Goal: Task Accomplishment & Management: Manage account settings

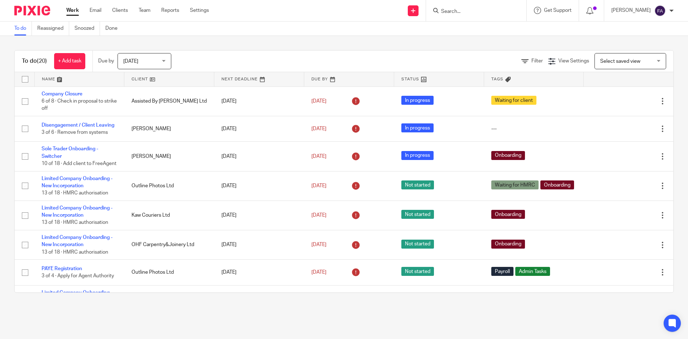
click at [150, 59] on span "Today" at bounding box center [142, 60] width 38 height 15
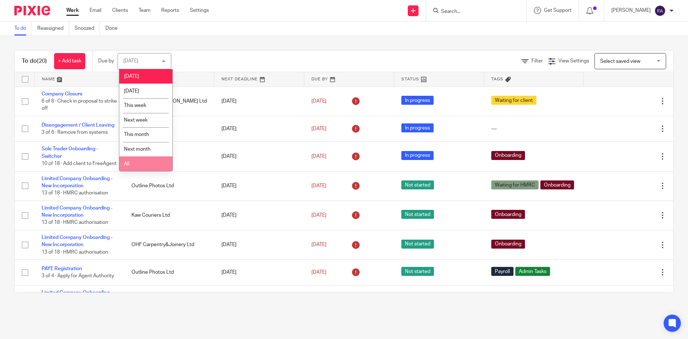
click at [147, 159] on li "All" at bounding box center [145, 163] width 53 height 15
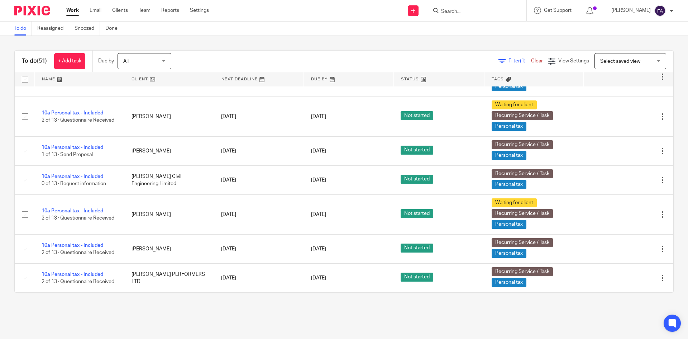
scroll to position [1257, 0]
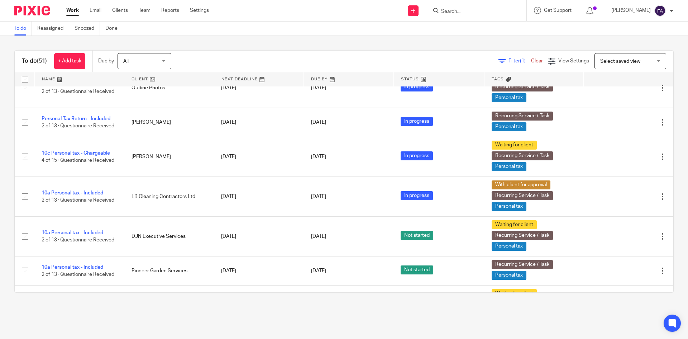
click at [468, 15] on input "Search" at bounding box center [472, 12] width 64 height 6
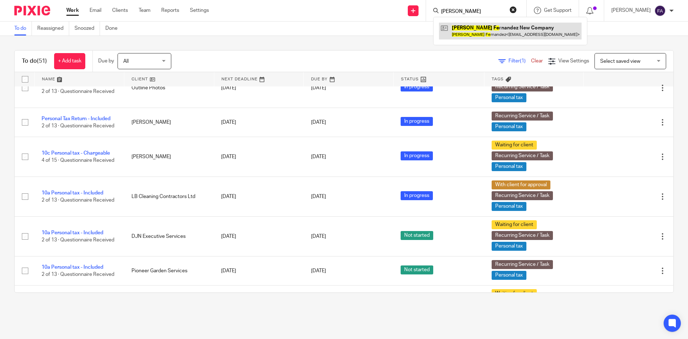
type input "gayle fe"
drag, startPoint x: 500, startPoint y: 34, endPoint x: 497, endPoint y: 31, distance: 3.8
click at [499, 33] on link at bounding box center [510, 31] width 143 height 16
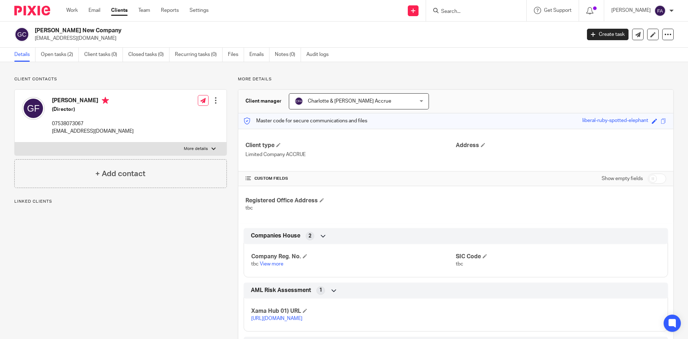
click at [79, 129] on p "[EMAIL_ADDRESS][DOMAIN_NAME]" at bounding box center [93, 131] width 82 height 7
copy div "[EMAIL_ADDRESS][DOMAIN_NAME]"
click at [214, 97] on div at bounding box center [215, 100] width 7 height 7
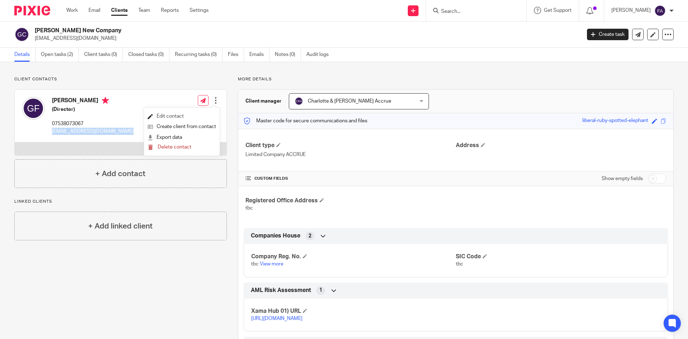
click at [178, 114] on link "Edit contact" at bounding box center [182, 116] width 68 height 10
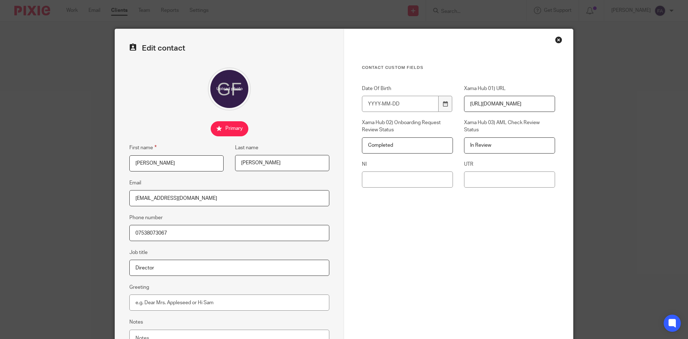
drag, startPoint x: 175, startPoint y: 173, endPoint x: 173, endPoint y: 168, distance: 5.1
click at [174, 172] on div "First name [PERSON_NAME] Last name [PERSON_NAME]" at bounding box center [223, 160] width 211 height 35
click at [173, 164] on input "[PERSON_NAME]" at bounding box center [176, 163] width 94 height 16
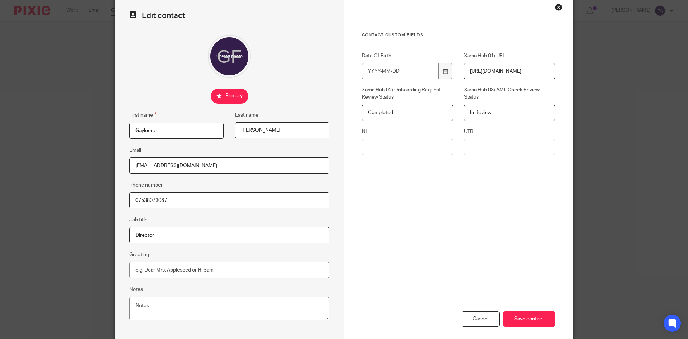
scroll to position [67, 0]
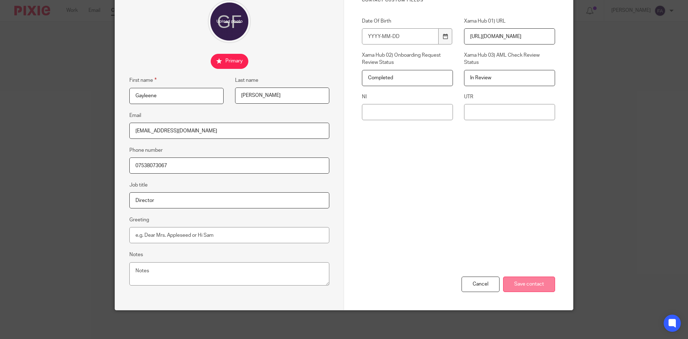
type input "Gayleene"
click at [538, 286] on input "Save contact" at bounding box center [529, 283] width 52 height 15
click at [530, 286] on input "Save contact" at bounding box center [529, 283] width 52 height 15
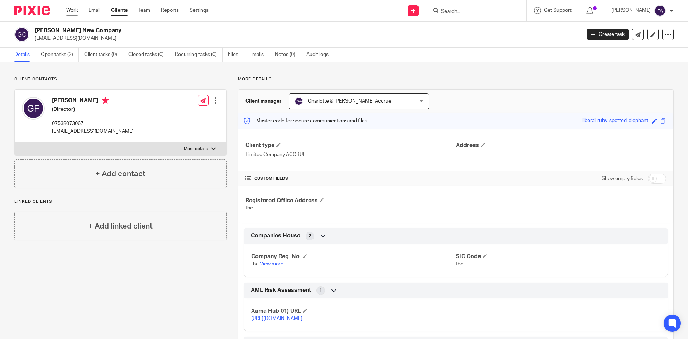
click at [71, 12] on link "Work" at bounding box center [71, 10] width 11 height 7
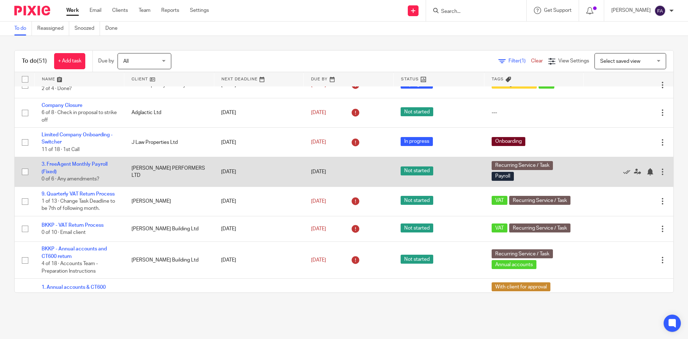
scroll to position [322, 0]
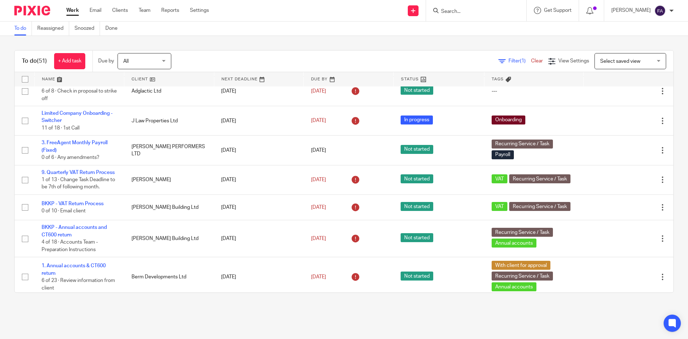
drag, startPoint x: 480, startPoint y: 17, endPoint x: 478, endPoint y: 12, distance: 5.0
click at [479, 16] on div at bounding box center [476, 10] width 100 height 21
click at [478, 12] on input "Search" at bounding box center [472, 12] width 64 height 6
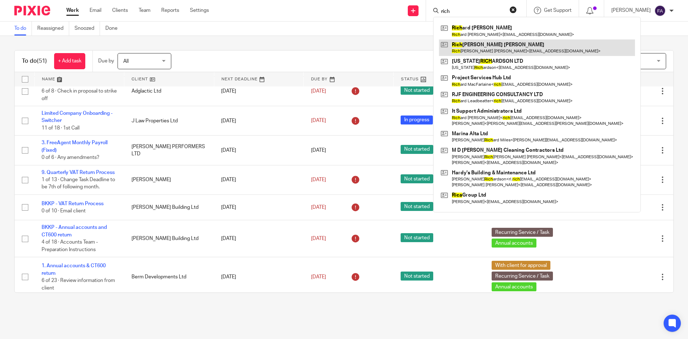
type input "rich"
click at [487, 47] on link at bounding box center [537, 47] width 196 height 16
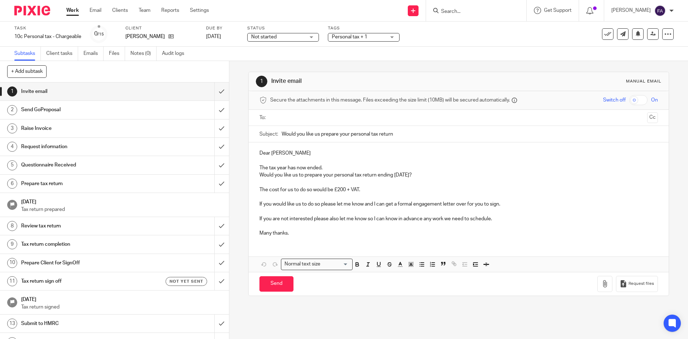
click at [307, 182] on p at bounding box center [458, 181] width 398 height 7
drag, startPoint x: 258, startPoint y: 152, endPoint x: 350, endPoint y: 176, distance: 95.1
click at [350, 176] on div "Dear Richard The tax year has now ended. Would you like us to prepare your pers…" at bounding box center [459, 192] width 420 height 100
click at [350, 176] on p "Would you like us to prepare your personal tax return ending 5th April 2025?" at bounding box center [458, 174] width 398 height 7
drag, startPoint x: 440, startPoint y: 178, endPoint x: 256, endPoint y: 150, distance: 186.5
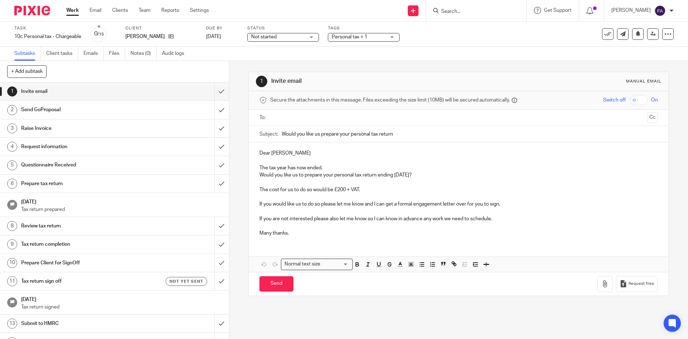
click at [256, 150] on div "Dear Richard The tax year has now ended. Would you like us to prepare your pers…" at bounding box center [459, 192] width 420 height 100
click at [260, 154] on p "Dear Richard" at bounding box center [458, 152] width 398 height 7
click at [271, 117] on ul at bounding box center [459, 118] width 376 height 12
click at [301, 118] on input "text" at bounding box center [458, 118] width 371 height 8
drag, startPoint x: 363, startPoint y: 187, endPoint x: 347, endPoint y: 188, distance: 15.1
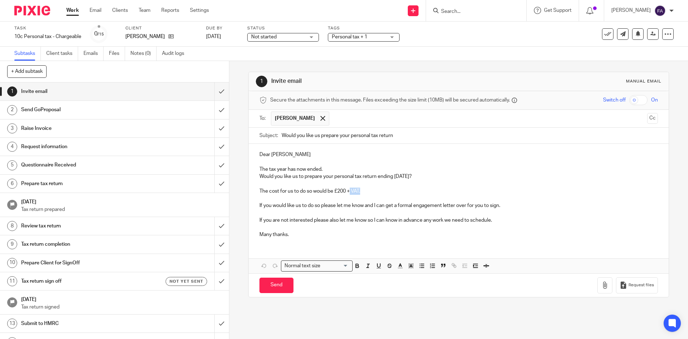
click at [347, 188] on p "The cost for us to do so would be £200 + VAT." at bounding box center [458, 190] width 398 height 7
click at [340, 191] on p "The cost for us to do so would be £200 + VAT." at bounding box center [458, 190] width 398 height 7
click at [339, 191] on p "The cost for us to do so would be £200 + VAT." at bounding box center [458, 190] width 398 height 7
click at [341, 190] on p "The cost for us to do so would be £200 + VAT." at bounding box center [458, 190] width 398 height 7
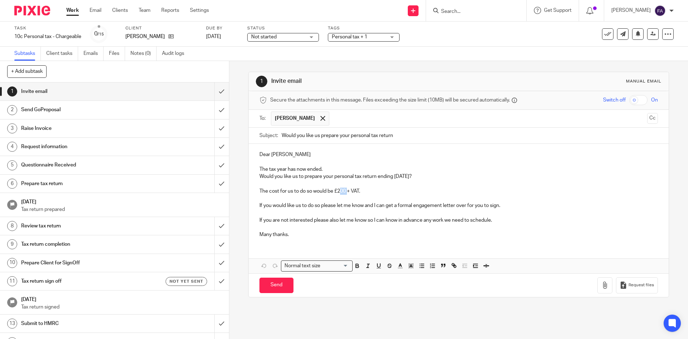
drag, startPoint x: 343, startPoint y: 191, endPoint x: 338, endPoint y: 191, distance: 5.0
click at [338, 191] on p "The cost for us to do so would be £200 + VAT." at bounding box center [458, 190] width 398 height 7
click at [341, 188] on p "The cost for us to do so would be £200 + VAT." at bounding box center [458, 190] width 398 height 7
click at [340, 188] on p "The cost for us to do so would be £200 + VAT." at bounding box center [458, 190] width 398 height 7
click at [328, 187] on p at bounding box center [458, 183] width 398 height 7
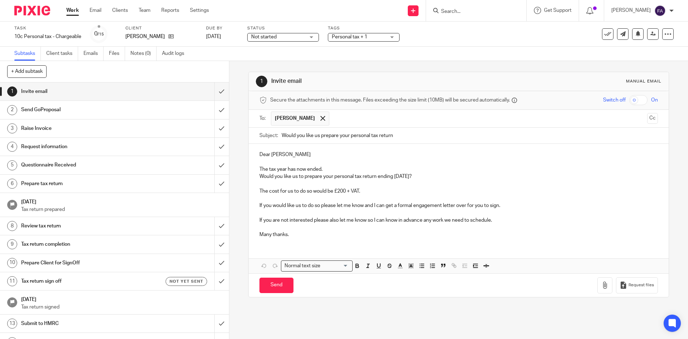
click at [336, 192] on p "The cost for us to do so would be £200 + VAT." at bounding box center [458, 190] width 398 height 7
click at [342, 192] on p "The cost for us to do so would be £200 + VAT." at bounding box center [458, 190] width 398 height 7
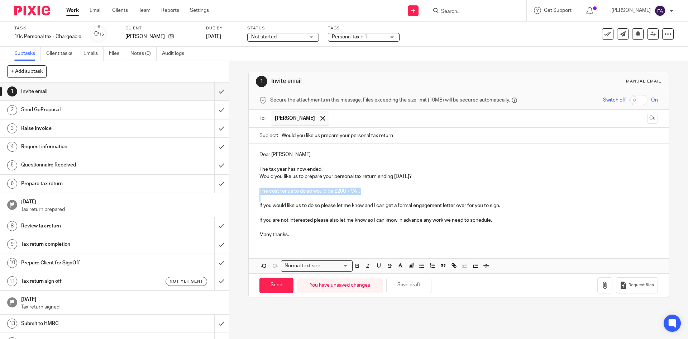
click at [343, 193] on p "The cost for us to do so would be £200 + VAT." at bounding box center [458, 190] width 398 height 7
click at [343, 192] on p "The cost for us to do so would be £200 + VAT." at bounding box center [458, 190] width 398 height 7
drag, startPoint x: 337, startPoint y: 190, endPoint x: 342, endPoint y: 190, distance: 4.7
click at [342, 190] on p "The cost for us to do so would be £200 + VAT." at bounding box center [458, 190] width 398 height 7
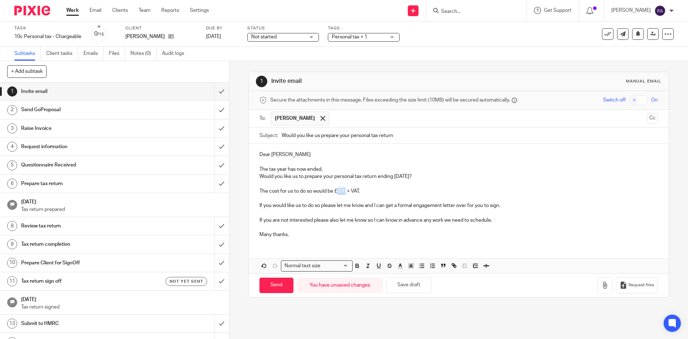
drag, startPoint x: 336, startPoint y: 190, endPoint x: 344, endPoint y: 189, distance: 7.5
click at [344, 189] on p "The cost for us to do so would be £200 + VAT." at bounding box center [458, 190] width 398 height 7
drag, startPoint x: 346, startPoint y: 193, endPoint x: 335, endPoint y: 192, distance: 11.2
click at [335, 192] on p "The cost for us to do so would be £200 + VAT." at bounding box center [458, 190] width 398 height 7
click at [327, 188] on p "The cost for us to do so would be £200 + VAT." at bounding box center [458, 190] width 398 height 7
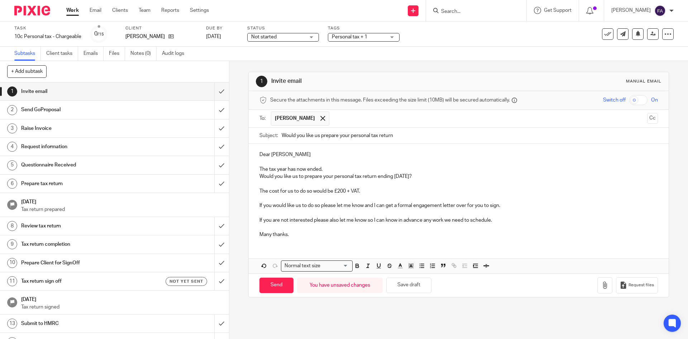
click at [339, 193] on p "The cost for us to do so would be £200 + VAT." at bounding box center [458, 190] width 398 height 7
click at [270, 278] on input "Send" at bounding box center [276, 284] width 34 height 15
type input "Sent"
click at [366, 33] on div "Personal tax + 1" at bounding box center [364, 37] width 72 height 9
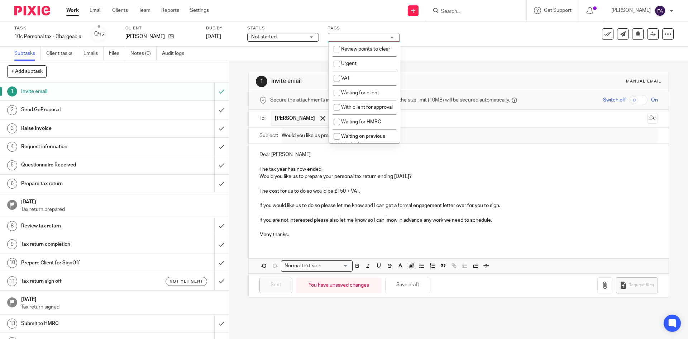
scroll to position [358, 0]
click at [367, 93] on span "Waiting for client" at bounding box center [360, 90] width 38 height 5
checkbox input "true"
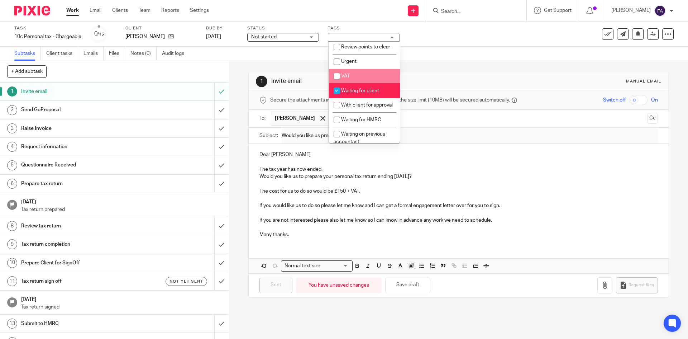
click at [445, 63] on div "1 Invite email Manual email Secure the attachments in this message. Files excee…" at bounding box center [458, 184] width 420 height 247
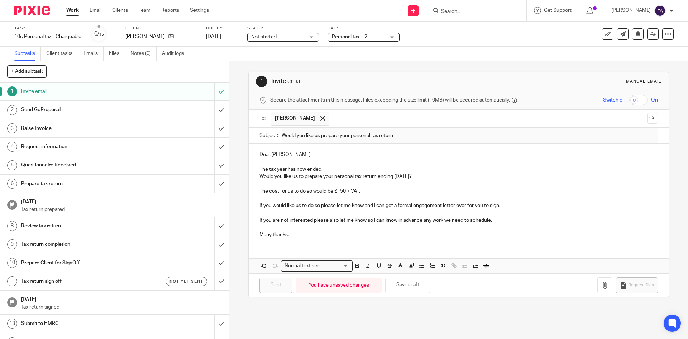
click at [493, 10] on input "Search" at bounding box center [472, 12] width 64 height 6
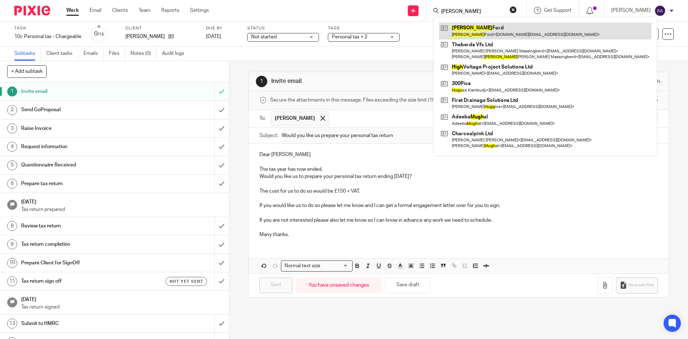
type input "hugh"
click at [493, 25] on link at bounding box center [545, 31] width 212 height 16
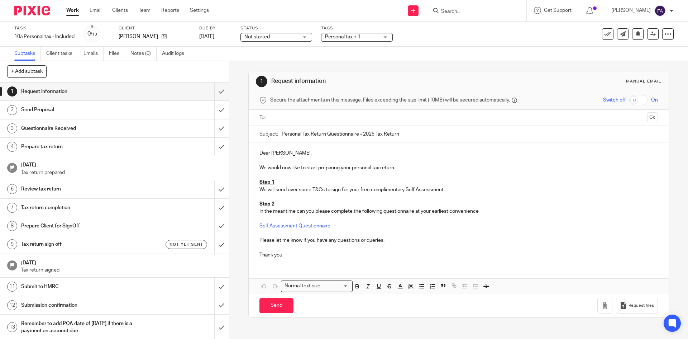
click at [287, 120] on input "text" at bounding box center [458, 118] width 371 height 8
drag, startPoint x: 282, startPoint y: 206, endPoint x: 260, endPoint y: 181, distance: 32.5
click at [260, 181] on div "Dear Kate, We would now like to start preparing your personal tax return. Step …" at bounding box center [459, 204] width 420 height 121
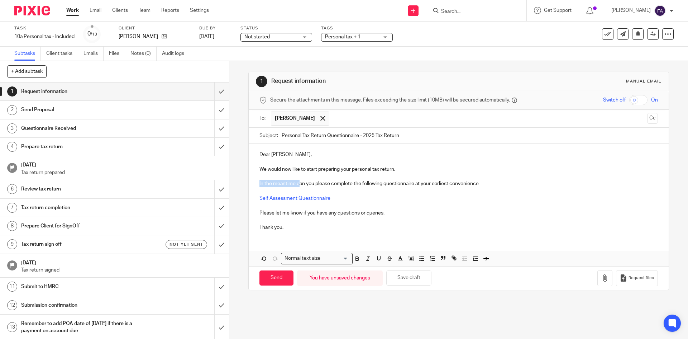
drag, startPoint x: 298, startPoint y: 184, endPoint x: 255, endPoint y: 182, distance: 42.7
click at [255, 182] on div "Dear Kate, We would now like to start preparing your personal tax return. In th…" at bounding box center [459, 190] width 420 height 92
click at [285, 277] on input "Send" at bounding box center [276, 277] width 34 height 15
type input "Sent"
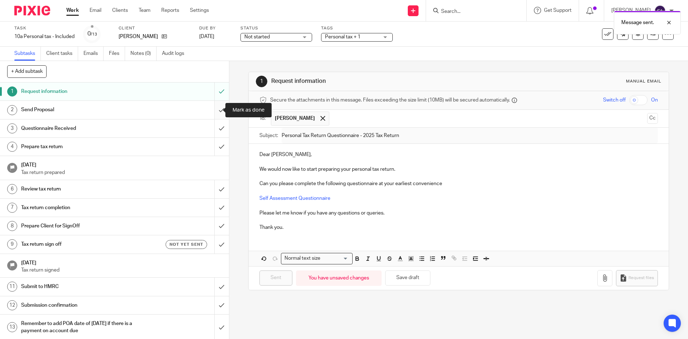
click at [214, 113] on input "submit" at bounding box center [114, 110] width 229 height 18
click at [366, 36] on span "Personal tax + 1" at bounding box center [352, 37] width 54 height 8
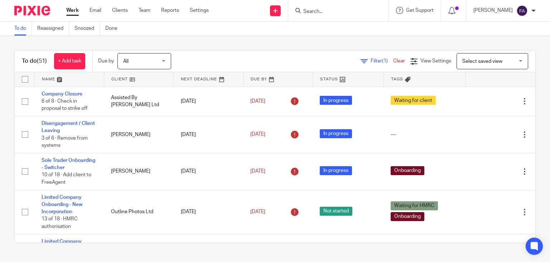
click at [332, 10] on input "Search" at bounding box center [335, 12] width 64 height 6
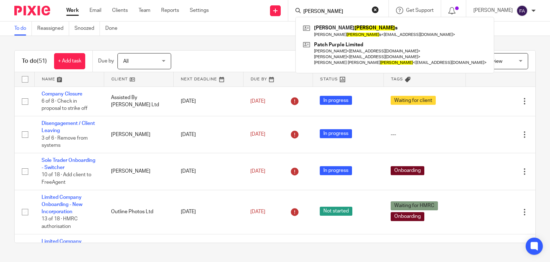
click at [332, 14] on input "[PERSON_NAME]" at bounding box center [335, 12] width 64 height 6
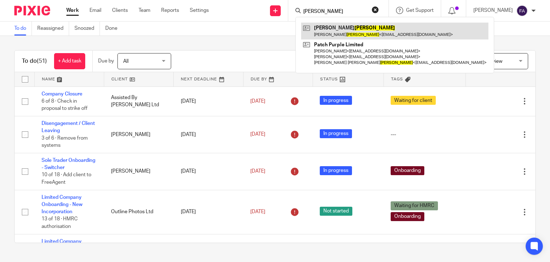
type input "[PERSON_NAME]"
click at [346, 25] on link at bounding box center [394, 31] width 187 height 16
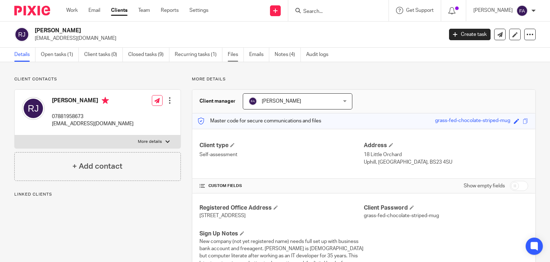
click at [235, 53] on link "Files" at bounding box center [236, 55] width 16 height 14
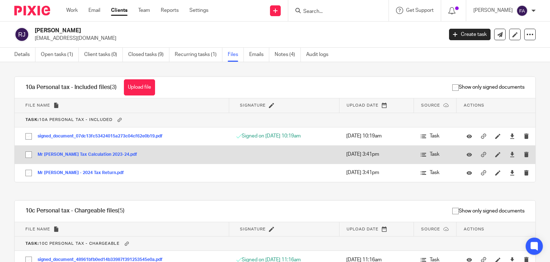
click at [96, 152] on button "Mr Richard Jacobs Tax Calculation 2023-24.pdf" at bounding box center [90, 154] width 105 height 5
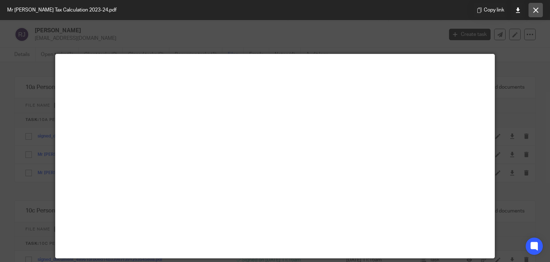
click at [536, 5] on button at bounding box center [536, 10] width 14 height 14
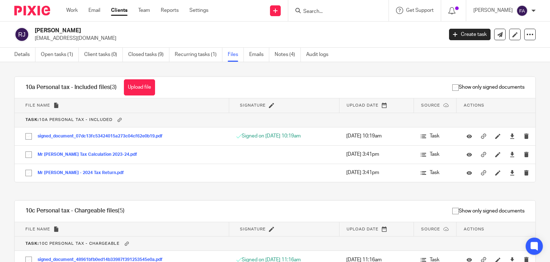
click at [354, 11] on input "Search" at bounding box center [335, 12] width 64 height 6
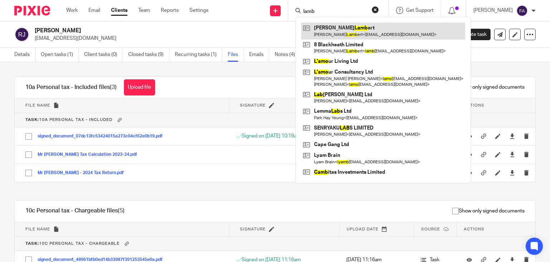
type input "lamb"
click at [360, 32] on link at bounding box center [383, 31] width 164 height 16
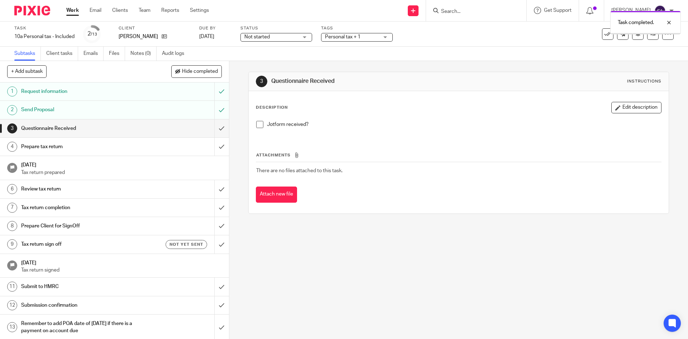
click at [360, 37] on span "Personal tax + 1" at bounding box center [342, 36] width 35 height 5
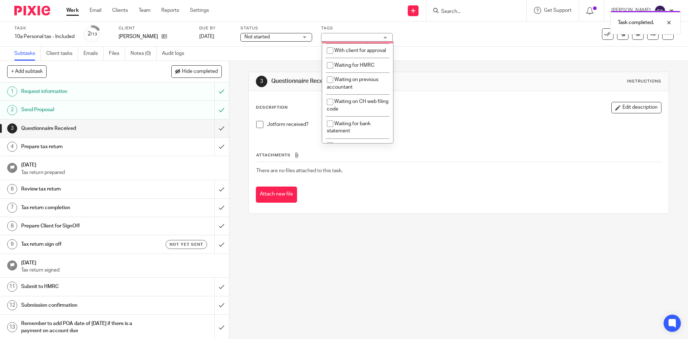
scroll to position [394, 0]
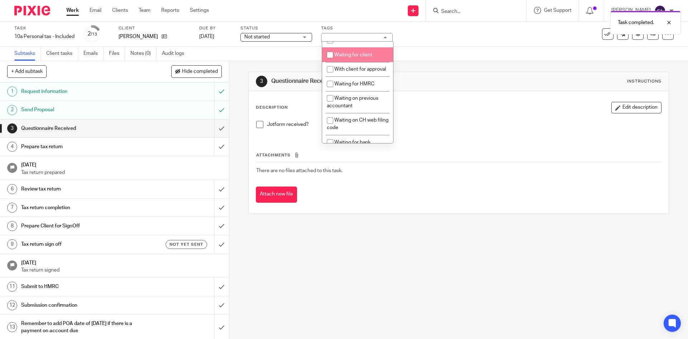
click at [355, 62] on li "Waiting for client" at bounding box center [357, 54] width 71 height 15
checkbox input "true"
click at [229, 97] on div "3 Questionnaire Received Instructions Description Edit description Jotform rece…" at bounding box center [458, 200] width 459 height 278
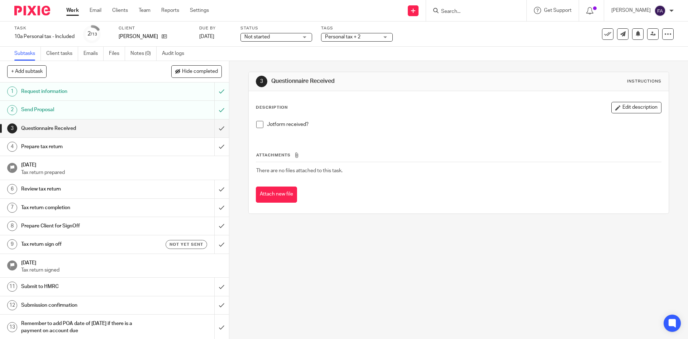
click at [75, 12] on link "Work" at bounding box center [72, 10] width 13 height 7
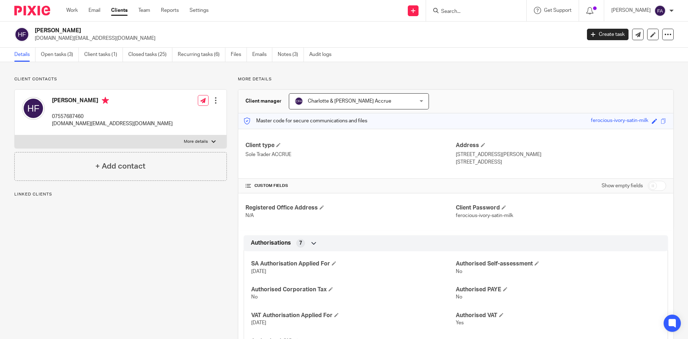
click at [66, 47] on div "Hugh Ford medical.technical.services.uk@gmail.com Create task Update from Compa…" at bounding box center [344, 34] width 688 height 26
click at [64, 59] on link "Open tasks (3)" at bounding box center [60, 55] width 38 height 14
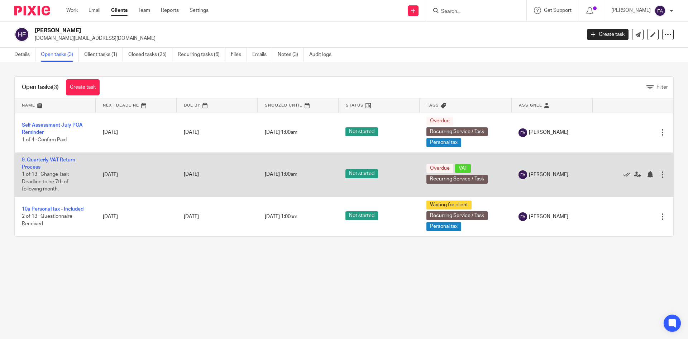
click at [48, 158] on link "9. Quarterly VAT Return Process" at bounding box center [48, 163] width 53 height 12
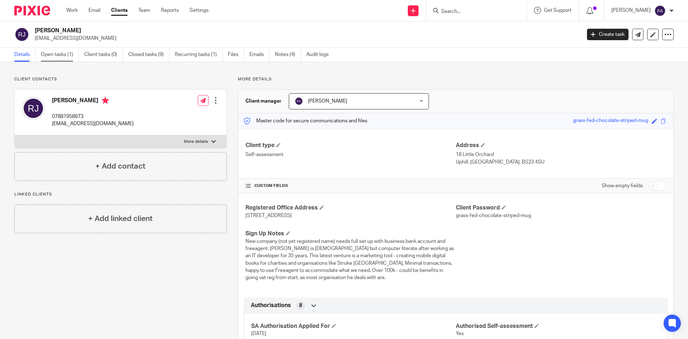
click at [64, 58] on link "Open tasks (1)" at bounding box center [60, 55] width 38 height 14
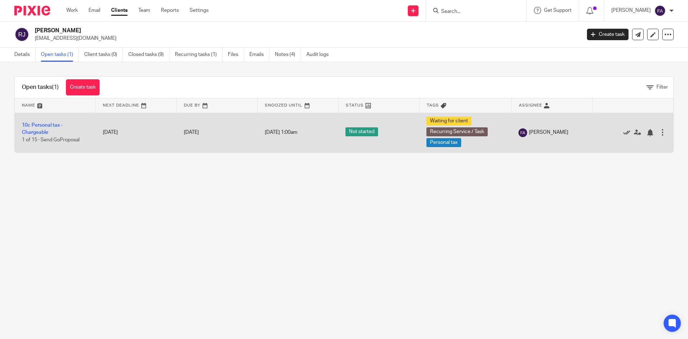
click at [623, 136] on icon at bounding box center [626, 132] width 7 height 7
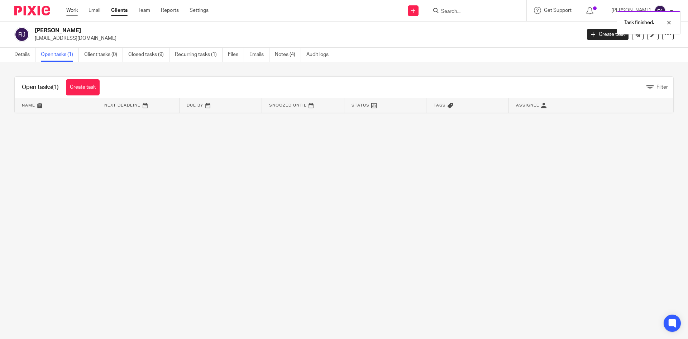
click at [72, 8] on link "Work" at bounding box center [71, 10] width 11 height 7
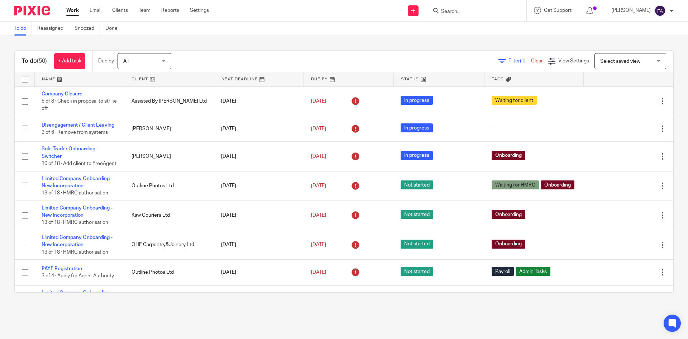
click at [149, 60] on span "All" at bounding box center [142, 60] width 38 height 15
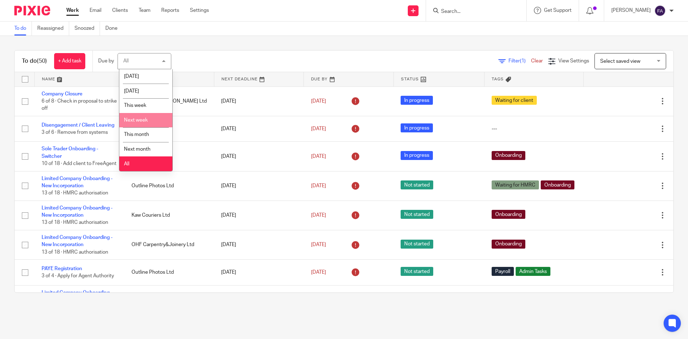
drag, startPoint x: 238, startPoint y: 53, endPoint x: 258, endPoint y: 52, distance: 20.1
click at [242, 53] on div "Filter (1) Clear View Settings View Settings (1) Filters Clear Save Manage save…" at bounding box center [428, 61] width 489 height 16
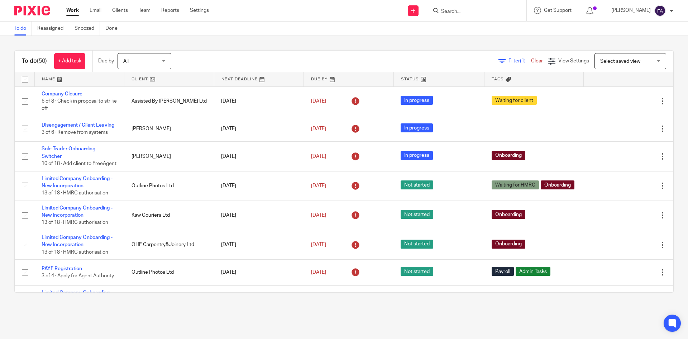
click at [508, 63] on div "Filter (1) Clear" at bounding box center [523, 61] width 50 height 8
click at [508, 61] on span "Filter (1)" at bounding box center [519, 60] width 23 height 5
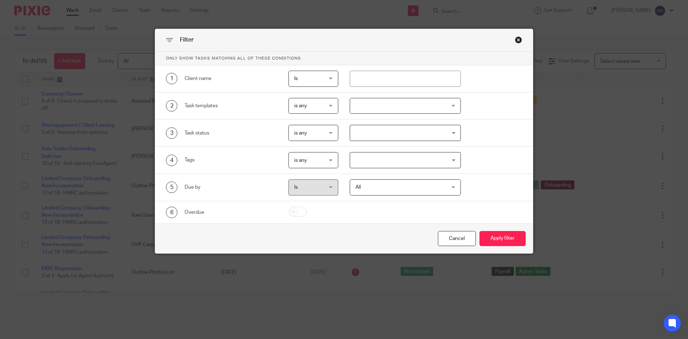
click at [406, 111] on div at bounding box center [405, 106] width 111 height 16
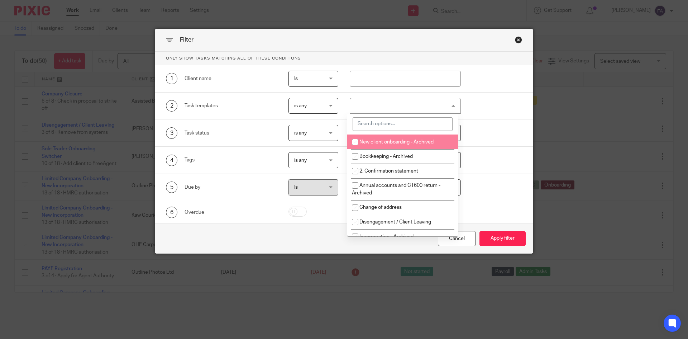
click at [402, 124] on input "search" at bounding box center [403, 124] width 100 height 14
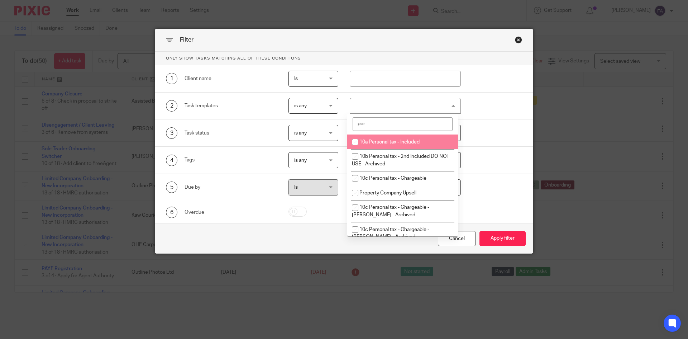
type input "per"
click at [402, 142] on span "10a Personal tax - Included" at bounding box center [389, 141] width 60 height 5
checkbox input "true"
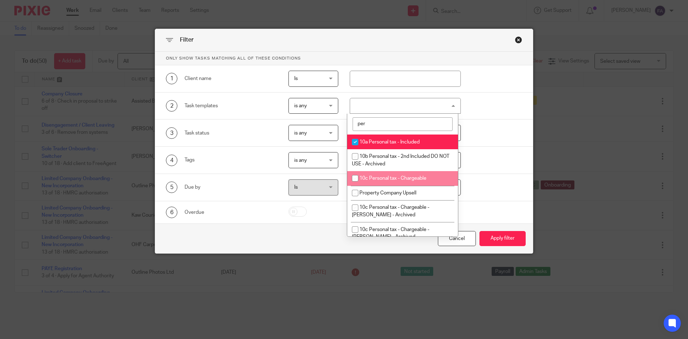
click at [397, 177] on span "10c Personal tax - Chargeable" at bounding box center [392, 178] width 67 height 5
checkbox input "true"
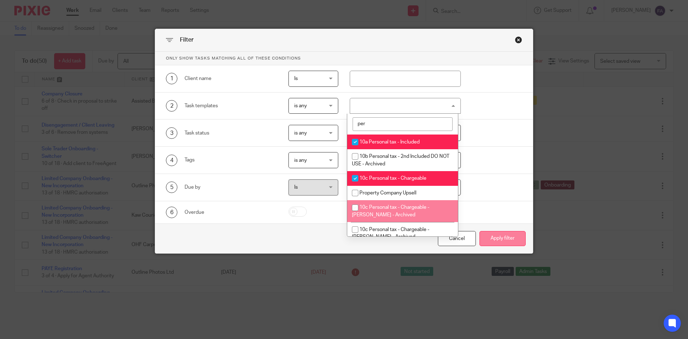
click at [507, 237] on button "Apply filter" at bounding box center [502, 238] width 46 height 15
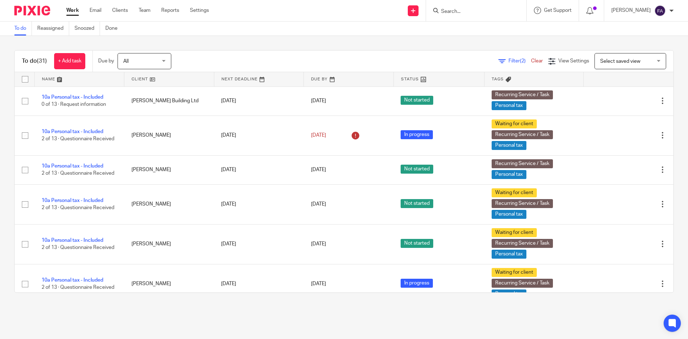
click at [508, 60] on span "Filter (2)" at bounding box center [519, 60] width 23 height 5
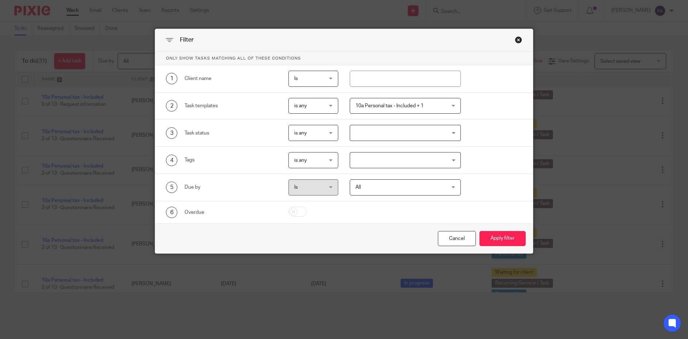
click at [432, 105] on span "10a Personal tax - Included + 1" at bounding box center [397, 105] width 84 height 15
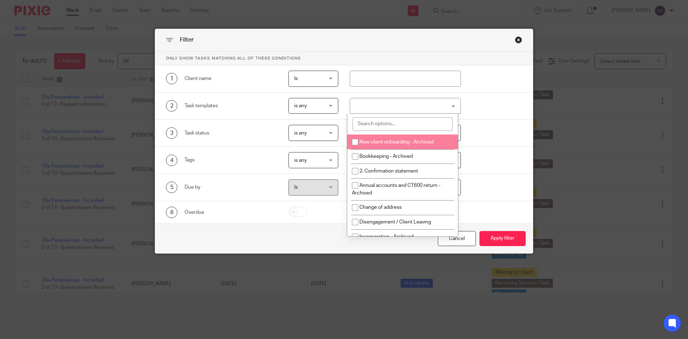
drag, startPoint x: 248, startPoint y: 115, endPoint x: 261, endPoint y: 115, distance: 12.5
click at [249, 115] on div "2 Task templates is any is any is any is none is_any 10a Personal tax - Include…" at bounding box center [344, 105] width 378 height 27
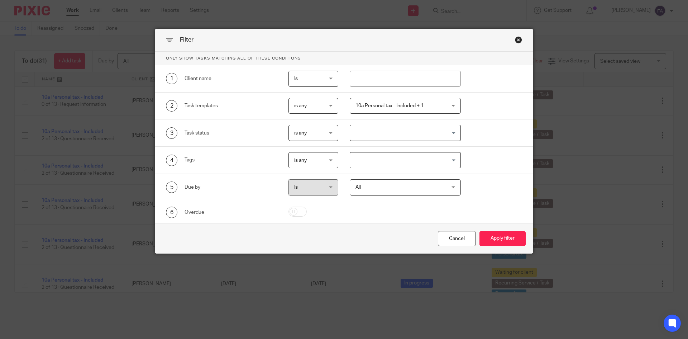
click at [456, 102] on div "10a Personal tax - Included + 1" at bounding box center [405, 106] width 111 height 16
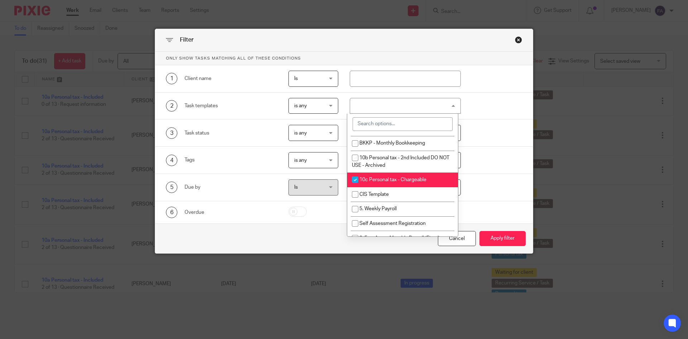
scroll to position [466, 0]
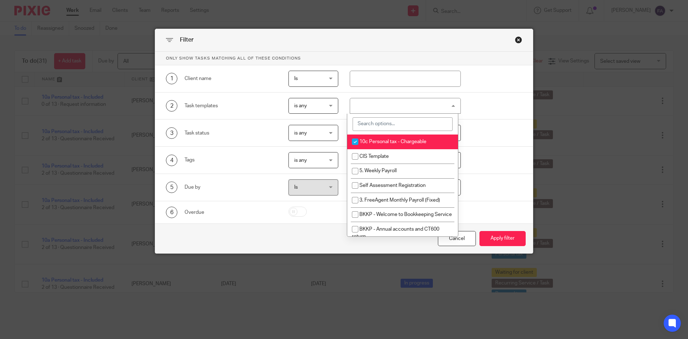
click at [389, 134] on li "10b Personal tax - 2nd Included DO NOT USE - Archived" at bounding box center [402, 123] width 111 height 22
checkbox input "true"
click at [392, 149] on li "10c Personal tax - Chargeable" at bounding box center [402, 141] width 111 height 15
checkbox input "false"
click at [391, 134] on li "10b Personal tax - 2nd Included DO NOT USE - Archived" at bounding box center [402, 123] width 111 height 22
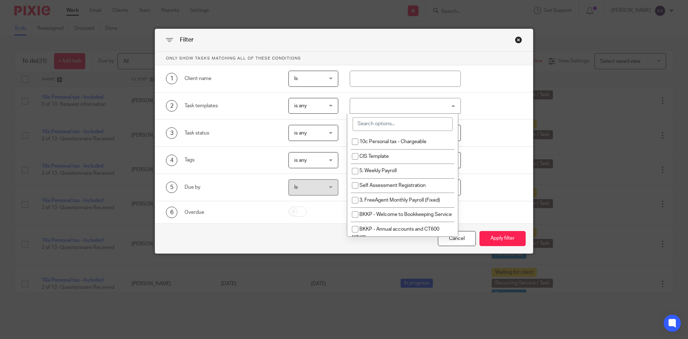
checkbox input "false"
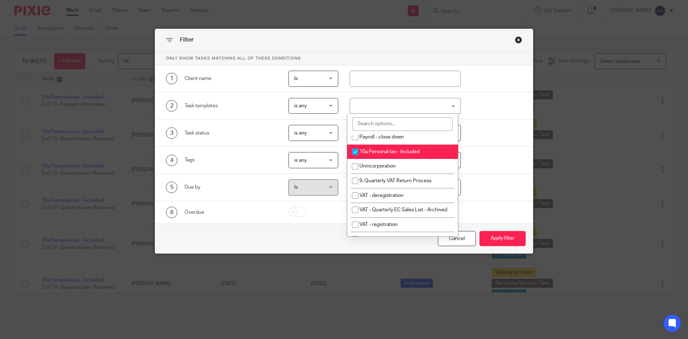
scroll to position [143, 0]
click at [388, 150] on span "10a Personal tax - Included" at bounding box center [389, 151] width 60 height 5
checkbox input "false"
click at [478, 176] on div "5 Due by Is Is Is is All All Today Tomorrow This week Next week This month Next…" at bounding box center [344, 187] width 378 height 27
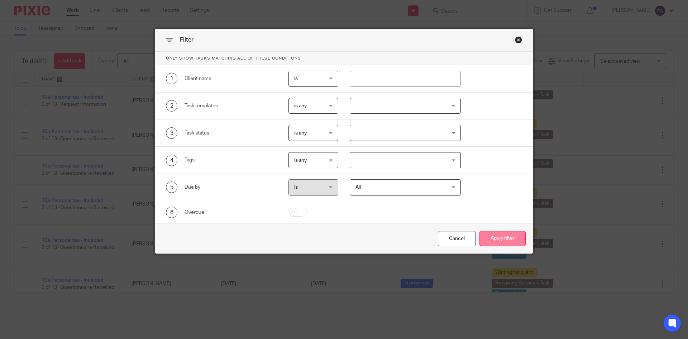
click at [498, 233] on button "Apply filter" at bounding box center [502, 238] width 46 height 15
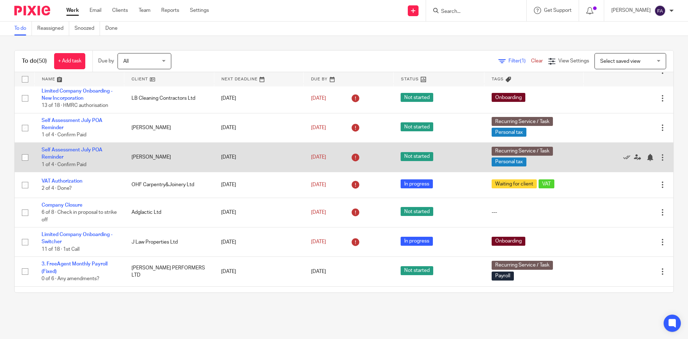
scroll to position [143, 0]
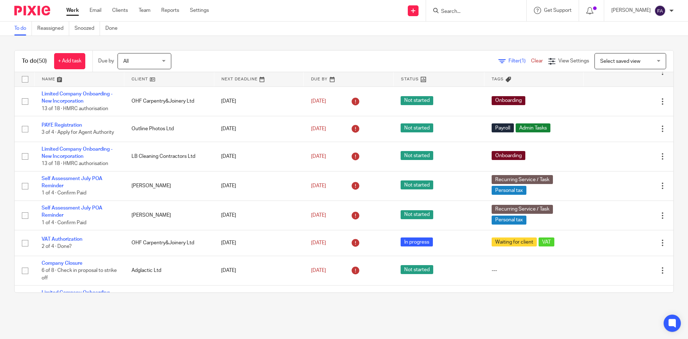
click at [475, 10] on input "Search" at bounding box center [472, 12] width 64 height 6
type input "just sle"
click at [525, 24] on link at bounding box center [499, 31] width 121 height 16
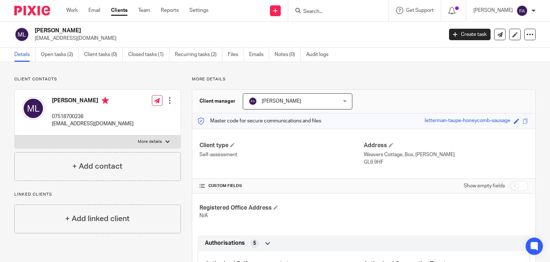
drag, startPoint x: 73, startPoint y: 10, endPoint x: 61, endPoint y: 21, distance: 16.7
click at [73, 10] on link "Work" at bounding box center [71, 10] width 11 height 7
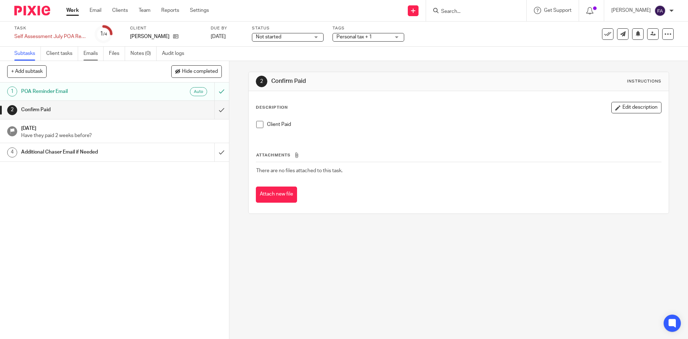
click at [96, 53] on link "Emails" at bounding box center [93, 54] width 20 height 14
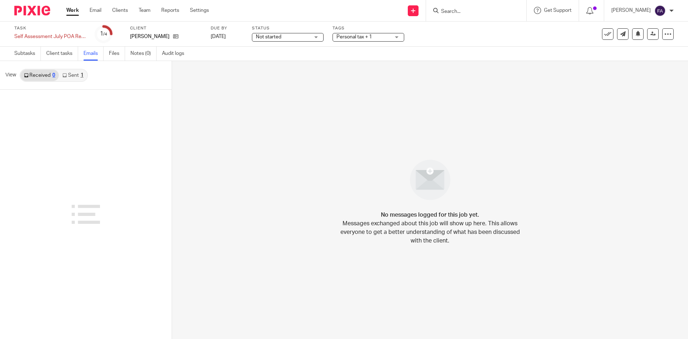
click at [74, 77] on link "Sent 1" at bounding box center [73, 74] width 28 height 11
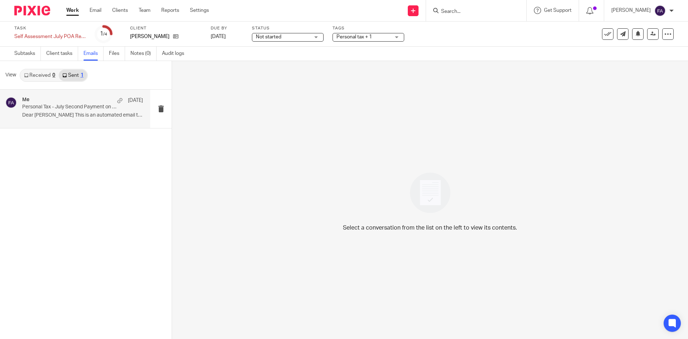
click at [92, 113] on p "Dear Meghan This is an automated email to..." at bounding box center [82, 115] width 121 height 6
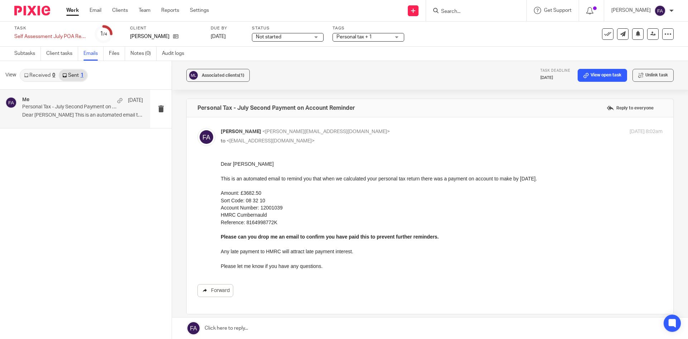
click at [224, 292] on link "Forward" at bounding box center [215, 290] width 36 height 13
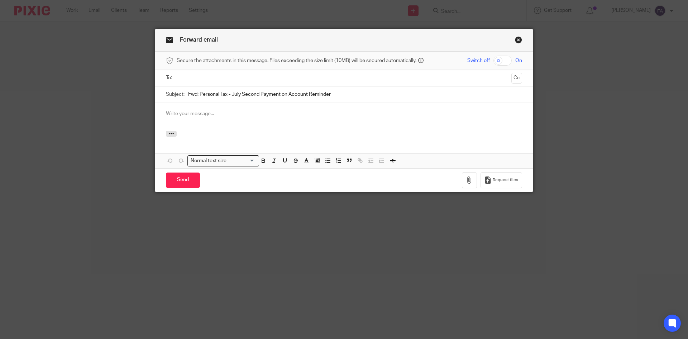
click at [194, 77] on input "text" at bounding box center [343, 78] width 329 height 8
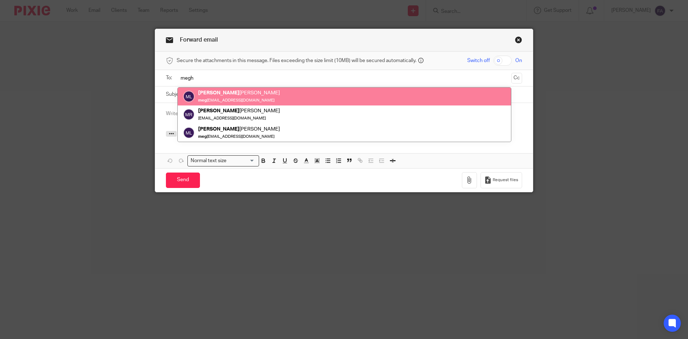
type input "megh"
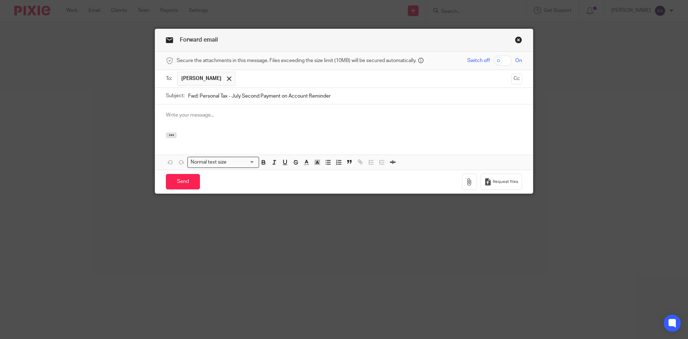
click at [201, 116] on p at bounding box center [344, 114] width 356 height 7
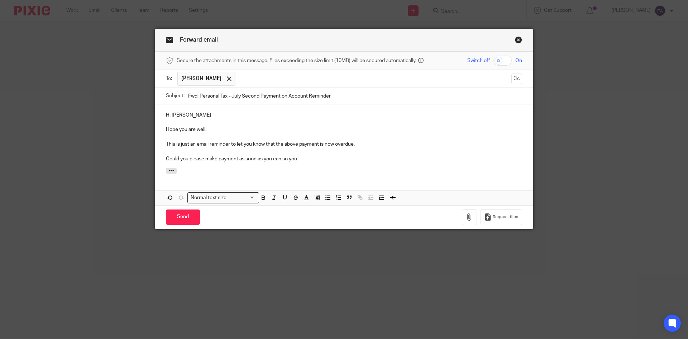
click at [316, 159] on p "Could you please make payment as soon as you can so you" at bounding box center [344, 158] width 356 height 7
click at [186, 213] on input "Send" at bounding box center [183, 216] width 34 height 15
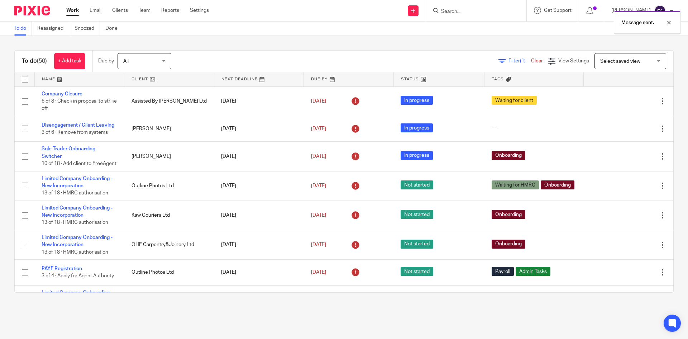
scroll to position [179, 0]
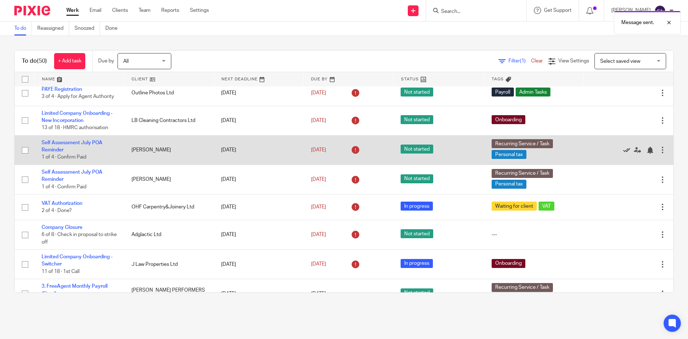
click at [623, 154] on icon at bounding box center [626, 150] width 7 height 7
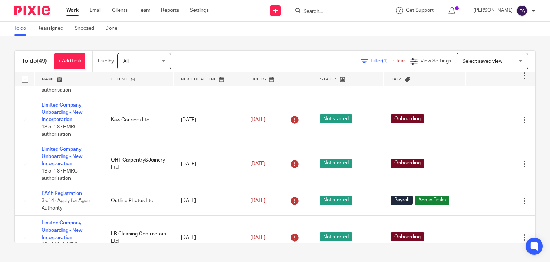
scroll to position [143, 0]
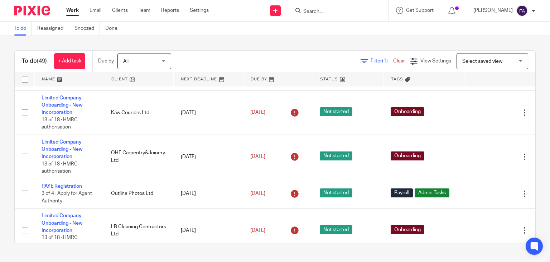
click at [357, 13] on input "Search" at bounding box center [335, 12] width 64 height 6
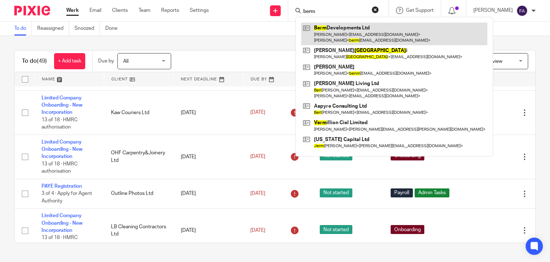
type input "berm"
click at [353, 27] on link at bounding box center [394, 34] width 186 height 22
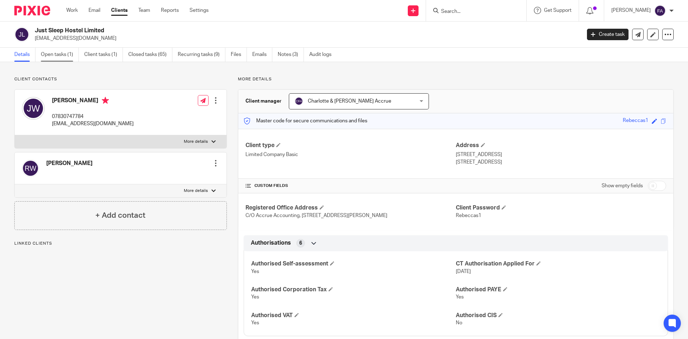
click at [64, 57] on link "Open tasks (1)" at bounding box center [60, 55] width 38 height 14
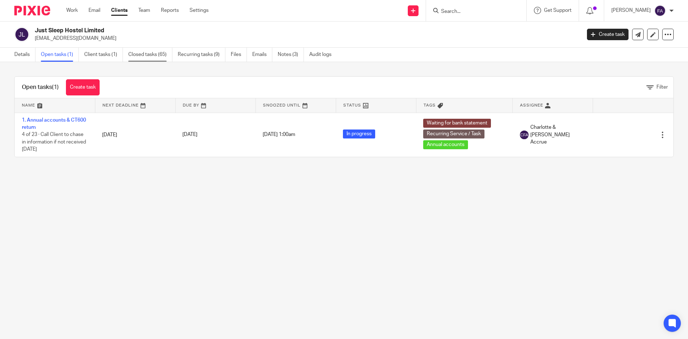
click at [145, 56] on link "Closed tasks (65)" at bounding box center [150, 55] width 44 height 14
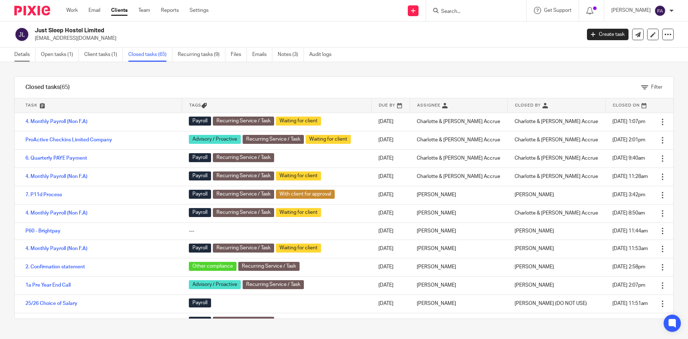
click at [25, 54] on link "Details" at bounding box center [24, 55] width 21 height 14
click at [49, 36] on p "[EMAIL_ADDRESS][DOMAIN_NAME]" at bounding box center [305, 38] width 541 height 7
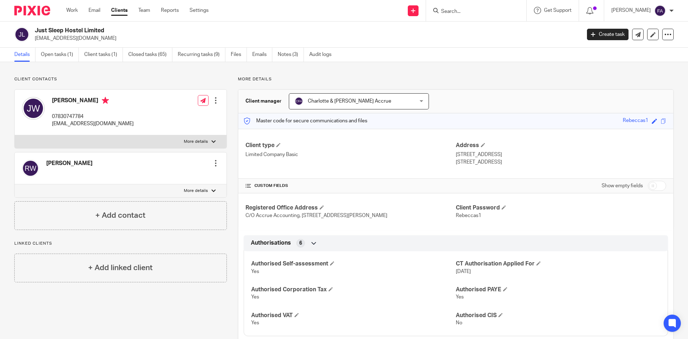
click at [60, 36] on p "info@justsleephostel.co.uk" at bounding box center [305, 38] width 541 height 7
copy main "info@justsleephostel.co.uk Create task Update from Companies House Export data …"
click at [151, 41] on p "info@justsleephostel.co.uk" at bounding box center [305, 38] width 541 height 7
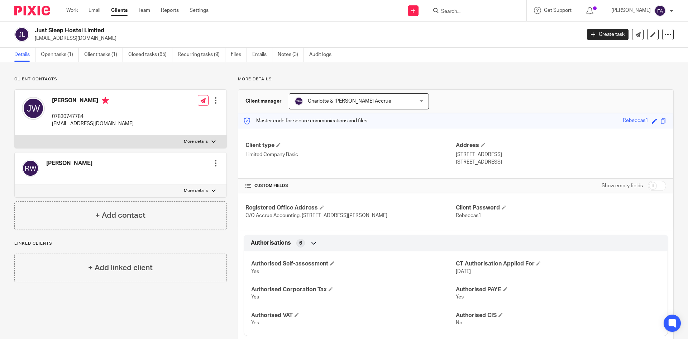
drag, startPoint x: 33, startPoint y: 31, endPoint x: 124, endPoint y: 37, distance: 91.5
click at [124, 37] on div "Just Sleep Hostel Limited info@justsleephostel.co.uk" at bounding box center [295, 34] width 562 height 15
click at [124, 37] on p "info@justsleephostel.co.uk" at bounding box center [305, 38] width 541 height 7
click at [78, 9] on link "Work" at bounding box center [71, 10] width 11 height 7
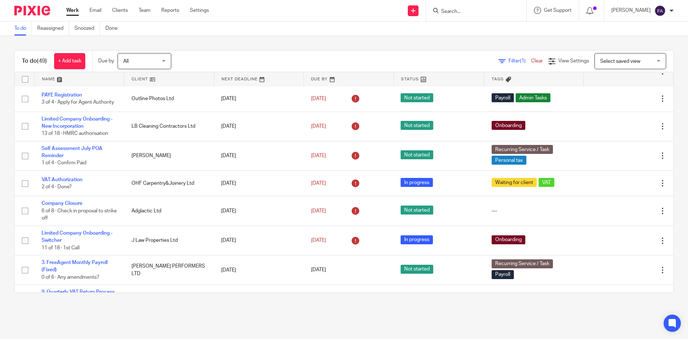
scroll to position [179, 0]
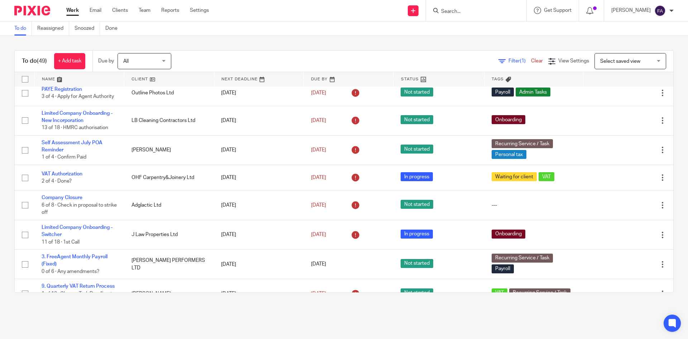
click at [469, 11] on input "Search" at bounding box center [472, 12] width 64 height 6
type input "hyac"
click at [519, 30] on link at bounding box center [507, 31] width 137 height 16
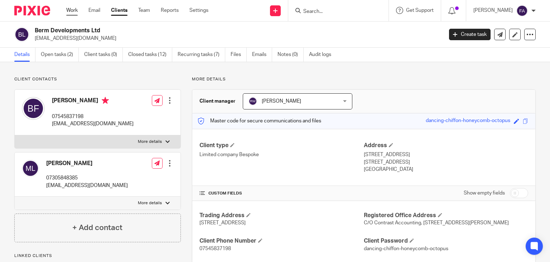
click at [77, 13] on link "Work" at bounding box center [71, 10] width 11 height 7
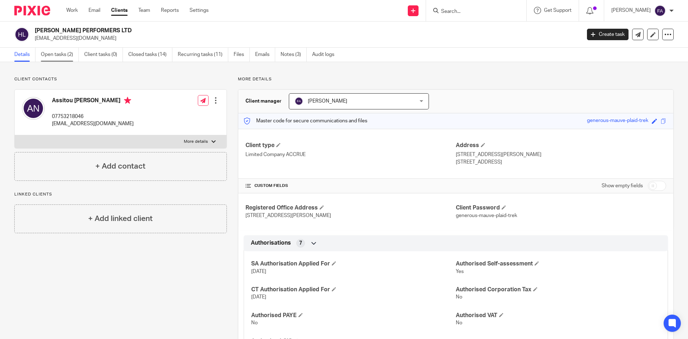
click at [65, 52] on link "Open tasks (2)" at bounding box center [60, 55] width 38 height 14
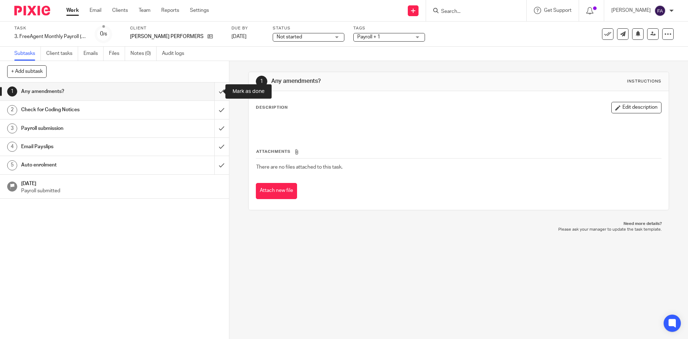
click at [212, 91] on input "submit" at bounding box center [114, 91] width 229 height 18
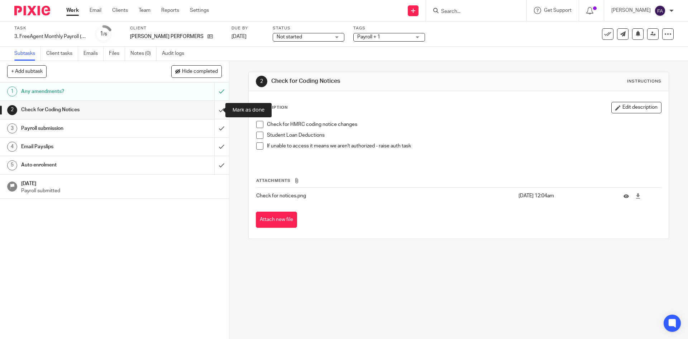
click at [216, 106] on input "submit" at bounding box center [114, 110] width 229 height 18
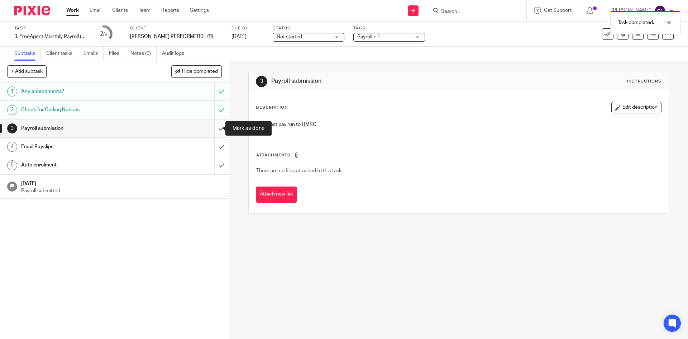
click at [215, 130] on input "submit" at bounding box center [114, 128] width 229 height 18
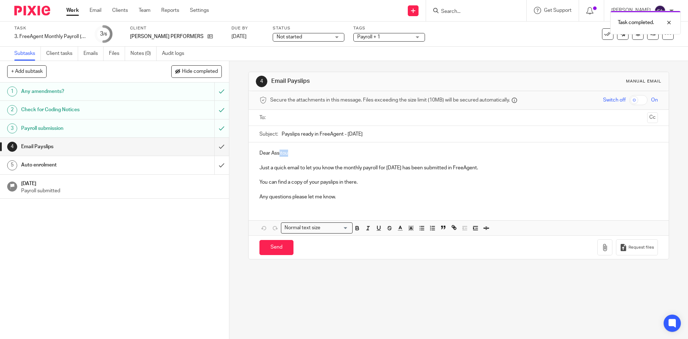
click at [277, 154] on p "Dear Assitou" at bounding box center [458, 152] width 398 height 7
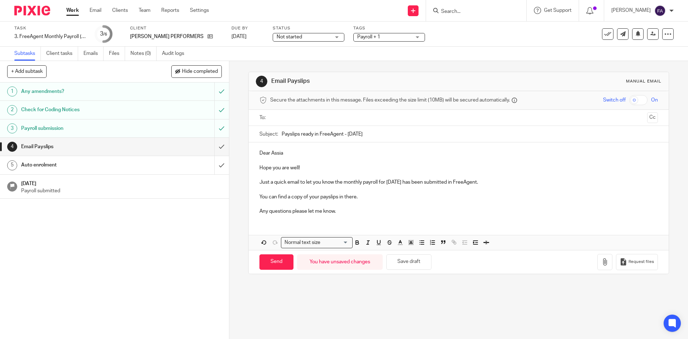
drag, startPoint x: 470, startPoint y: 186, endPoint x: 379, endPoint y: 212, distance: 95.2
click at [470, 183] on p "Just a quick email to let you know the monthly payroll for [DATE] has been subm…" at bounding box center [458, 181] width 398 height 7
drag, startPoint x: 359, startPoint y: 199, endPoint x: 339, endPoint y: 199, distance: 19.7
click at [339, 199] on p "You can find a copy of your payslips in there." at bounding box center [458, 196] width 398 height 7
click at [374, 200] on p at bounding box center [458, 203] width 398 height 7
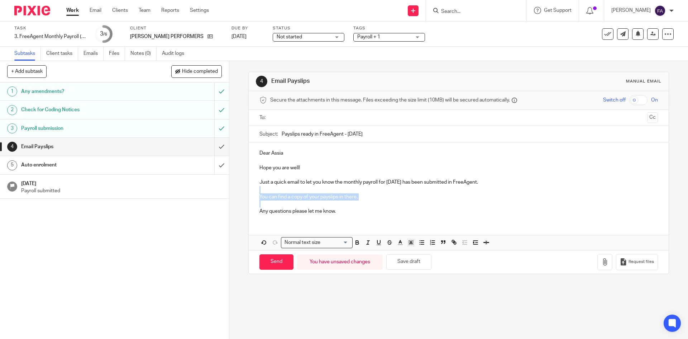
drag, startPoint x: 370, startPoint y: 200, endPoint x: 248, endPoint y: 190, distance: 123.0
click at [249, 190] on div "Dear Assia Hope you are well! Just a quick email to let you know the monthly pa…" at bounding box center [459, 181] width 420 height 78
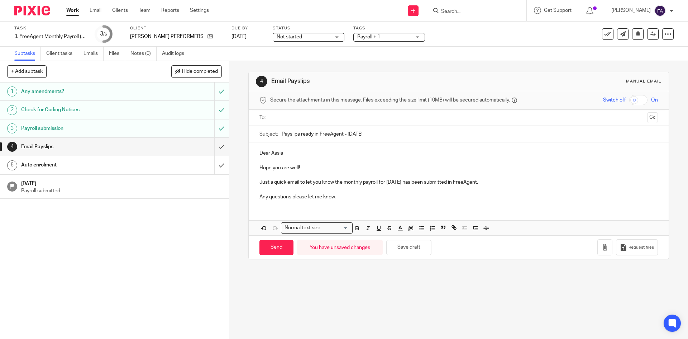
drag, startPoint x: 510, startPoint y: 180, endPoint x: 334, endPoint y: 181, distance: 175.5
click at [334, 181] on p "Just a quick email to let you know the monthly payroll for [DATE] has been subm…" at bounding box center [458, 181] width 398 height 7
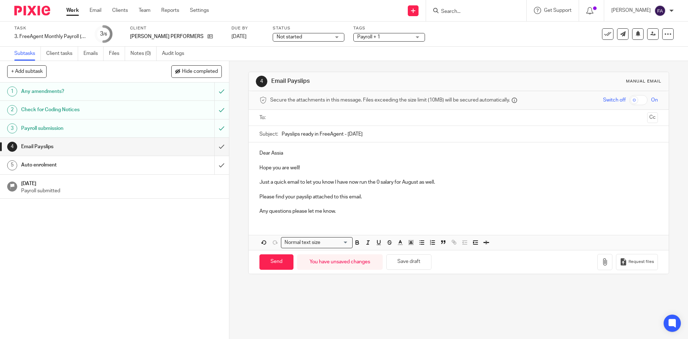
click at [259, 153] on p "Dear Assia" at bounding box center [458, 152] width 398 height 7
click at [297, 116] on input "text" at bounding box center [458, 118] width 371 height 8
click at [275, 261] on input "Send" at bounding box center [276, 262] width 34 height 15
type input "Sent"
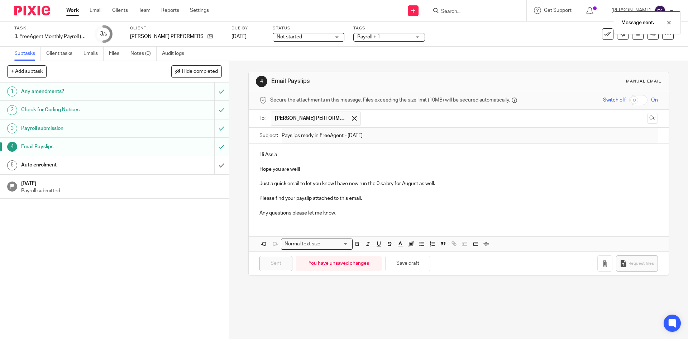
click at [605, 33] on div "Message sent." at bounding box center [512, 20] width 337 height 27
click at [604, 37] on icon at bounding box center [607, 33] width 7 height 7
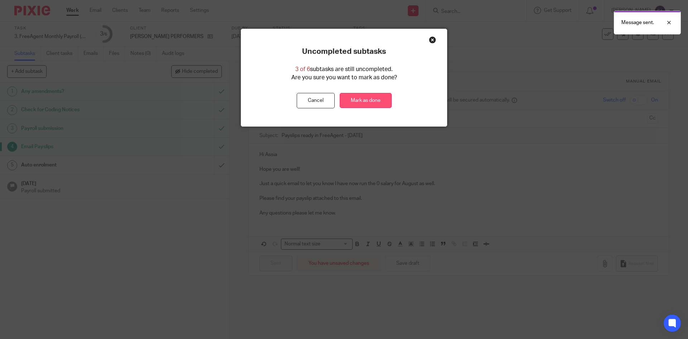
click at [365, 105] on link "Mark as done" at bounding box center [366, 100] width 52 height 15
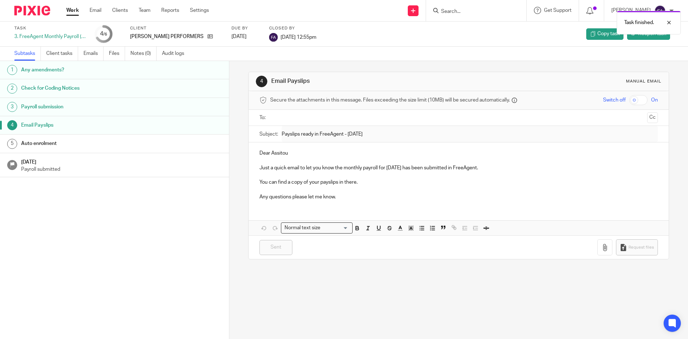
click at [67, 11] on link "Work" at bounding box center [72, 10] width 13 height 7
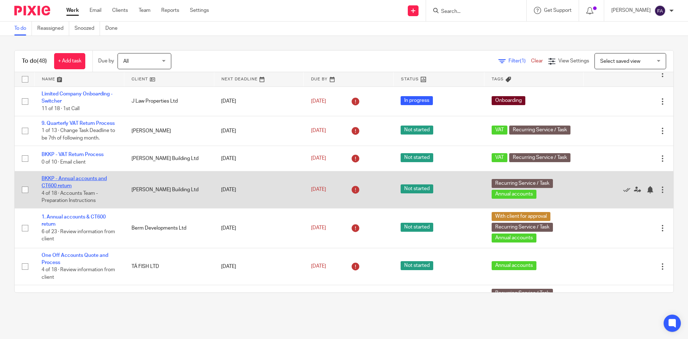
scroll to position [322, 0]
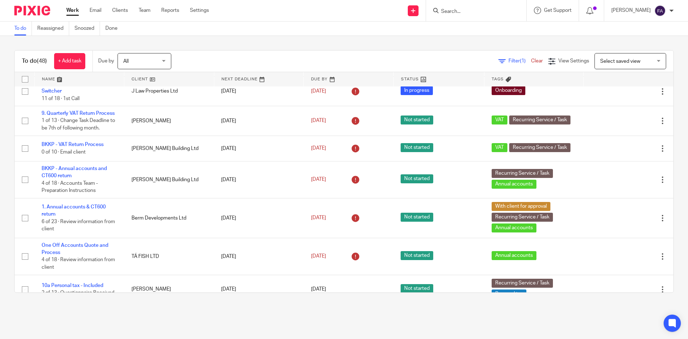
click at [473, 9] on input "Search" at bounding box center [472, 12] width 64 height 6
type input "joe le"
click at [516, 59] on span "Filter (1)" at bounding box center [519, 60] width 23 height 5
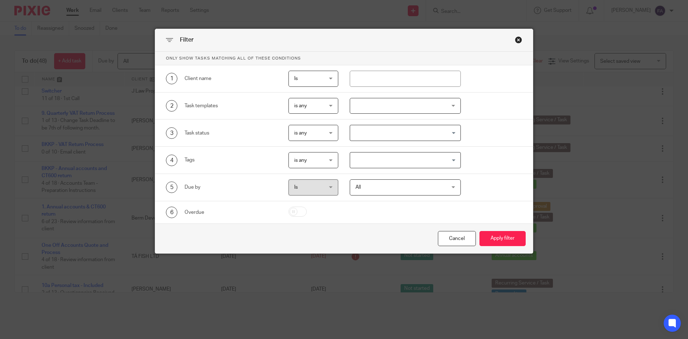
drag, startPoint x: 488, startPoint y: 10, endPoint x: 518, endPoint y: 21, distance: 31.4
click at [489, 10] on div "Filter Only show tasks matching all of these conditions 1 Client name Is Is Is …" at bounding box center [344, 169] width 688 height 339
click at [519, 36] on div "Filter" at bounding box center [344, 40] width 378 height 23
click at [509, 39] on div "Filter" at bounding box center [344, 40] width 378 height 23
click at [517, 37] on div "Close this dialog window" at bounding box center [518, 39] width 7 height 7
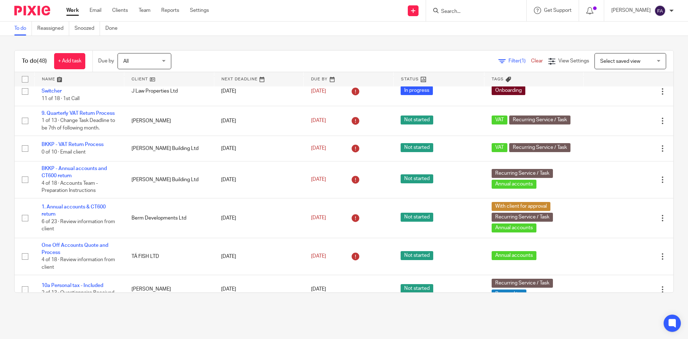
click at [492, 15] on input "Search" at bounding box center [472, 12] width 64 height 6
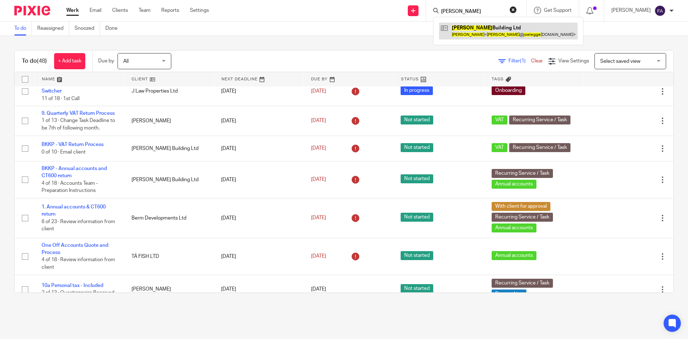
type input "joe legge"
click at [490, 27] on link at bounding box center [508, 31] width 139 height 16
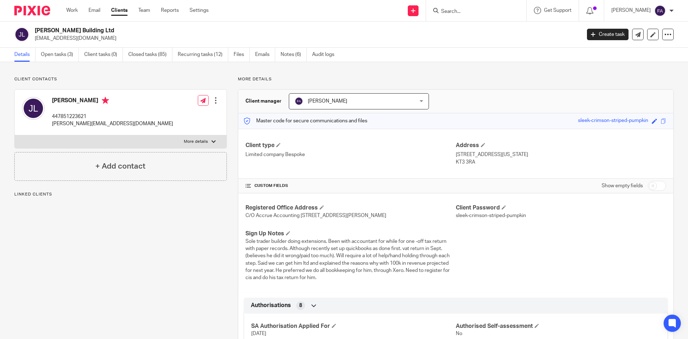
click at [78, 38] on p "[EMAIL_ADDRESS][DOMAIN_NAME]" at bounding box center [305, 38] width 541 height 7
click at [78, 125] on p "[PERSON_NAME][EMAIL_ADDRESS][DOMAIN_NAME]" at bounding box center [112, 123] width 121 height 7
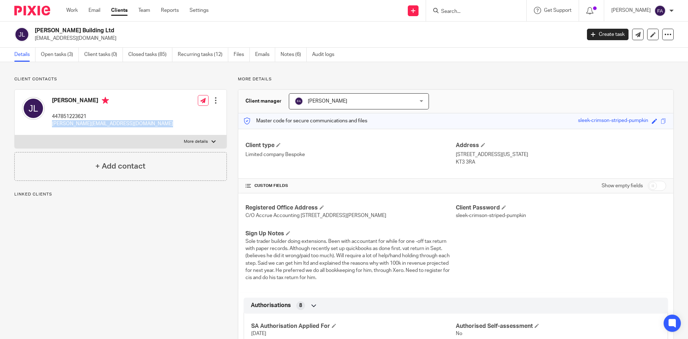
click at [78, 125] on p "[PERSON_NAME][EMAIL_ADDRESS][DOMAIN_NAME]" at bounding box center [112, 123] width 121 height 7
copy div "joe@joeleggebuilding.co.uk"
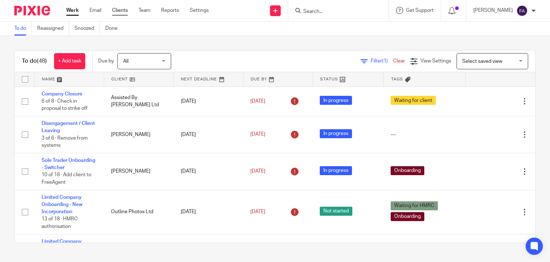
click at [123, 11] on link "Clients" at bounding box center [120, 10] width 16 height 7
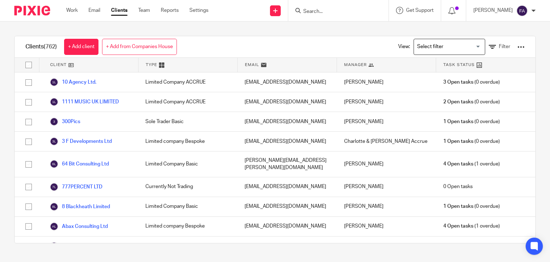
scroll to position [143, 0]
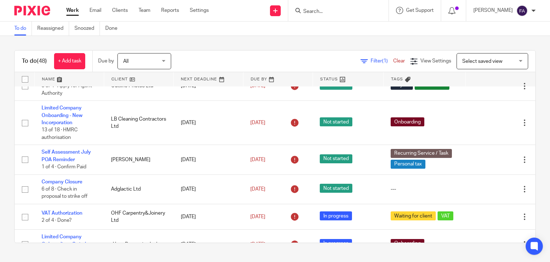
scroll to position [322, 0]
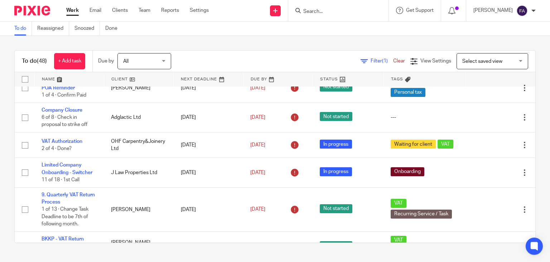
click at [69, 11] on link "Work" at bounding box center [72, 10] width 13 height 7
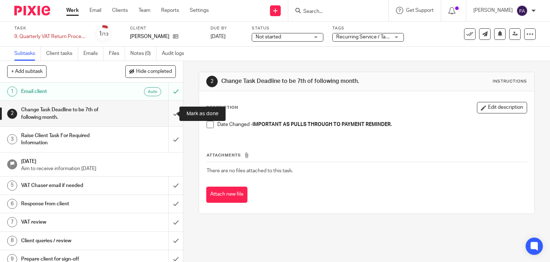
click at [170, 124] on input "submit" at bounding box center [91, 113] width 183 height 25
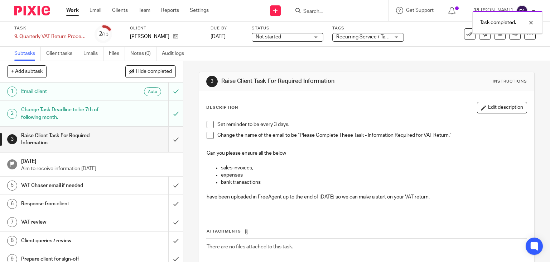
click at [166, 137] on input "submit" at bounding box center [91, 138] width 183 height 25
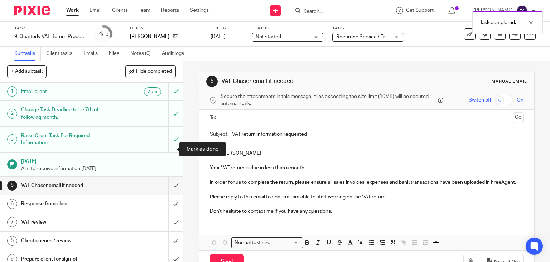
scroll to position [36, 0]
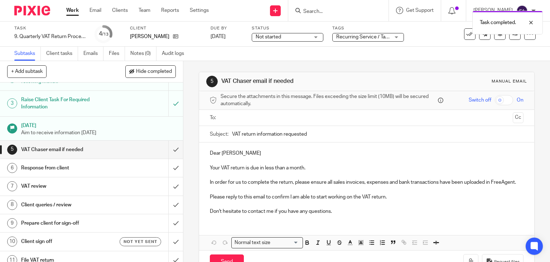
click at [247, 114] on input "text" at bounding box center [366, 118] width 287 height 8
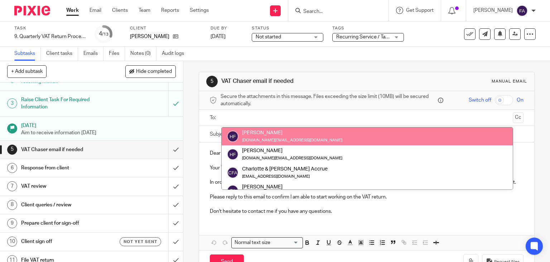
click at [262, 118] on input "text" at bounding box center [366, 118] width 287 height 8
click at [221, 116] on ul at bounding box center [367, 118] width 292 height 12
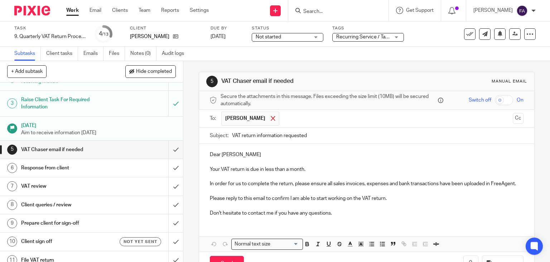
click at [269, 115] on div at bounding box center [273, 118] width 8 height 11
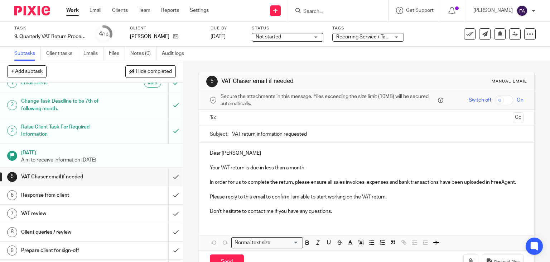
scroll to position [8, 0]
click at [343, 10] on input "Search" at bounding box center [335, 12] width 64 height 6
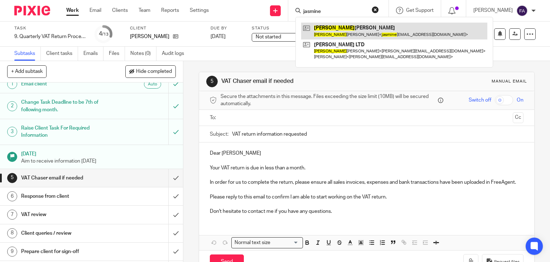
type input "jasmine"
click at [349, 31] on link at bounding box center [394, 31] width 186 height 16
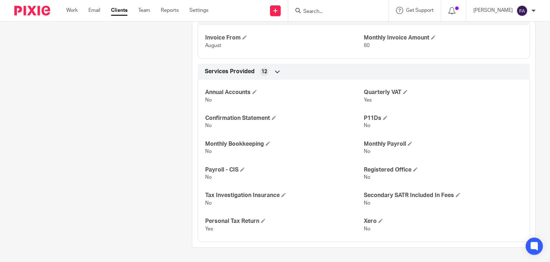
scroll to position [734, 0]
click at [332, 15] on div at bounding box center [338, 10] width 100 height 21
click at [334, 10] on input "Search" at bounding box center [335, 12] width 64 height 6
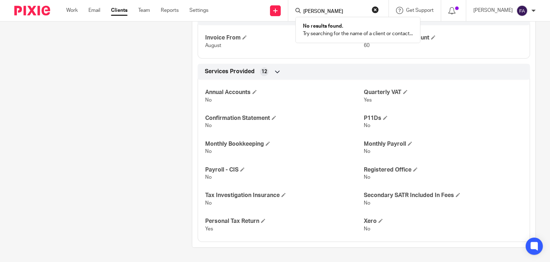
click at [334, 14] on input "[PERSON_NAME]" at bounding box center [335, 12] width 64 height 6
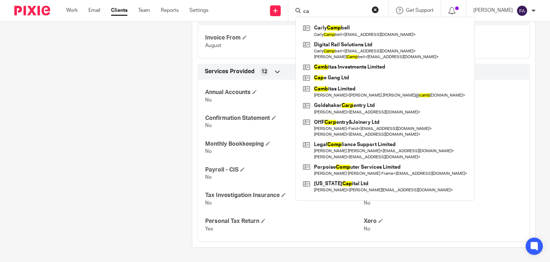
type input "c"
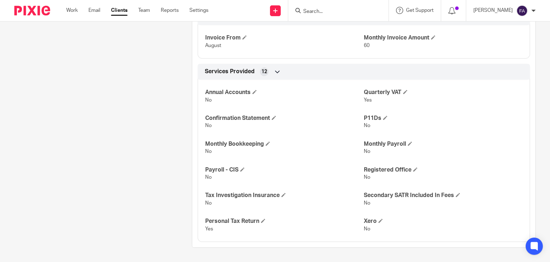
click at [325, 14] on input "Search" at bounding box center [335, 12] width 64 height 6
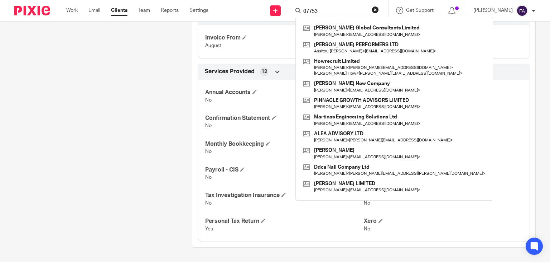
type input "07753"
click at [320, 11] on input "07753" at bounding box center [335, 12] width 64 height 6
click at [321, 11] on input "07753" at bounding box center [335, 12] width 64 height 6
click at [331, 11] on input "07753" at bounding box center [335, 12] width 64 height 6
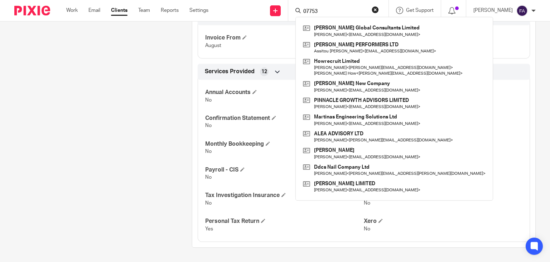
click at [331, 11] on input "07753" at bounding box center [335, 12] width 64 height 6
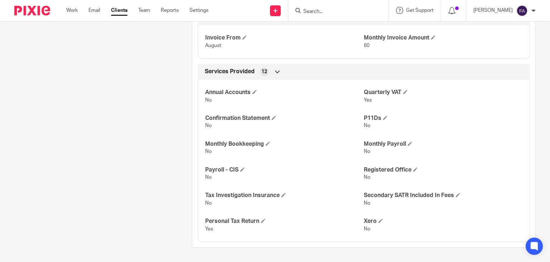
click at [324, 12] on input "Search" at bounding box center [335, 12] width 64 height 6
type input "m"
click at [337, 10] on input "Search" at bounding box center [335, 12] width 64 height 6
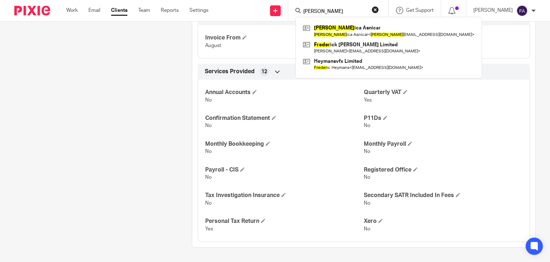
type input "feder"
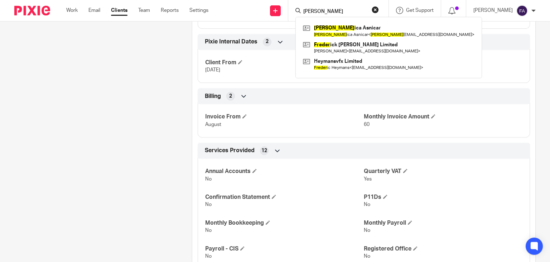
scroll to position [555, 0]
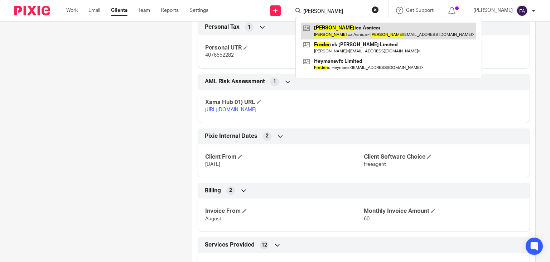
click at [350, 28] on link at bounding box center [388, 31] width 175 height 16
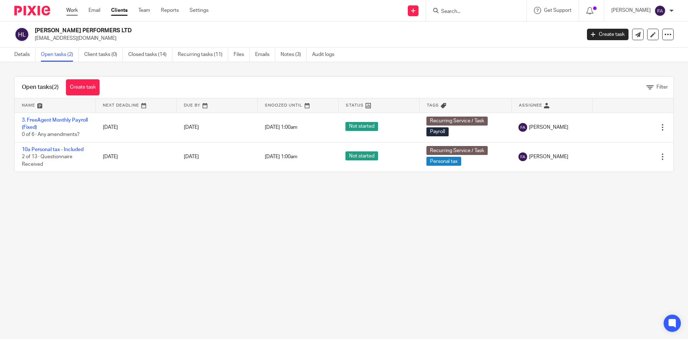
click at [67, 13] on link "Work" at bounding box center [71, 10] width 11 height 7
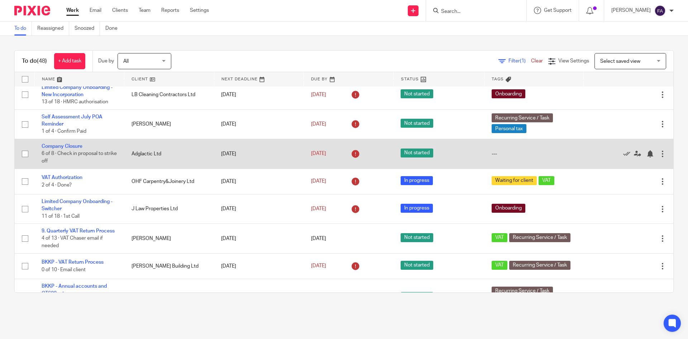
scroll to position [215, 0]
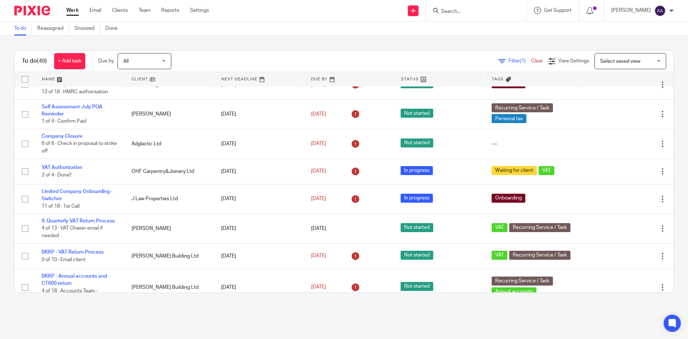
click at [461, 11] on input "Search" at bounding box center [472, 12] width 64 height 6
type input "j law prop"
click at [483, 29] on link at bounding box center [499, 31] width 121 height 16
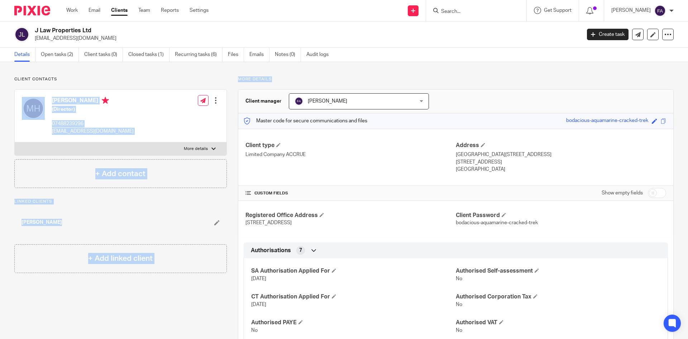
drag, startPoint x: 224, startPoint y: 79, endPoint x: 291, endPoint y: 74, distance: 67.5
drag, startPoint x: 231, startPoint y: 78, endPoint x: 16, endPoint y: 77, distance: 215.3
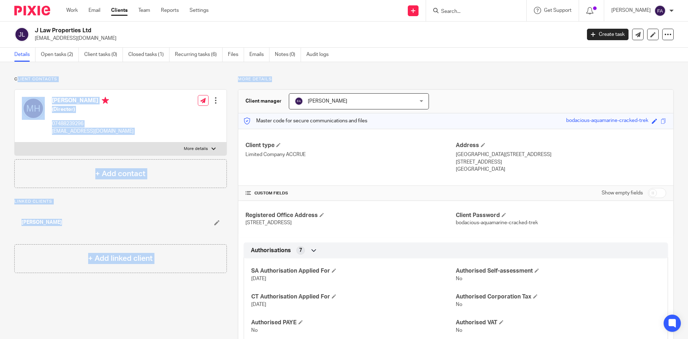
click at [120, 78] on p "Client contacts" at bounding box center [120, 79] width 212 height 6
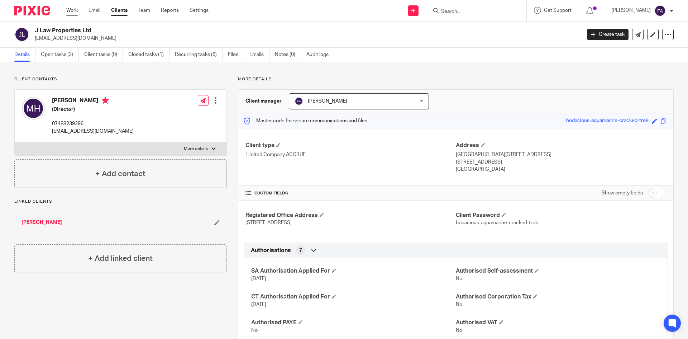
click at [73, 11] on link "Work" at bounding box center [71, 10] width 11 height 7
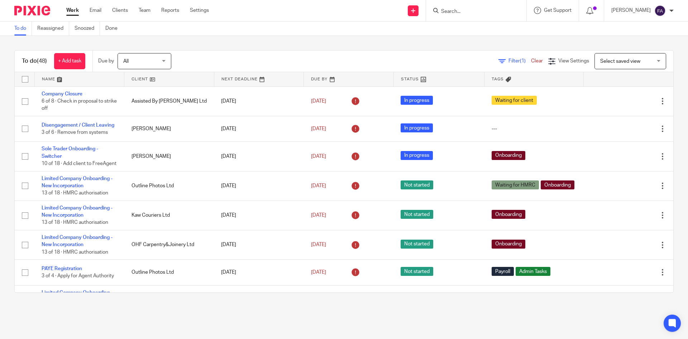
click at [460, 13] on input "Search" at bounding box center [472, 12] width 64 height 6
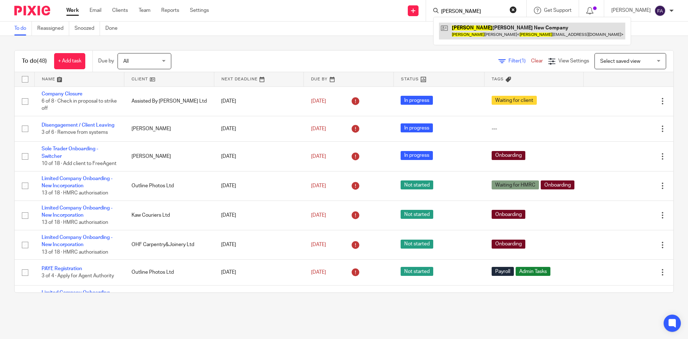
type input "gayle"
click at [489, 23] on link at bounding box center [532, 31] width 186 height 16
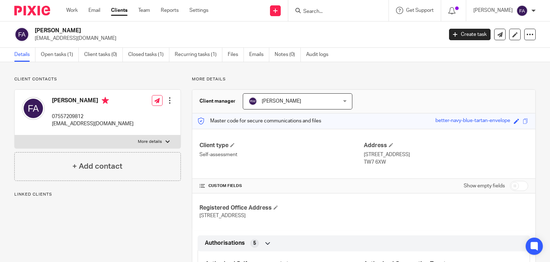
click at [152, 139] on p "More details" at bounding box center [150, 142] width 24 height 6
click at [15, 135] on input "More details" at bounding box center [14, 135] width 0 height 0
checkbox input "true"
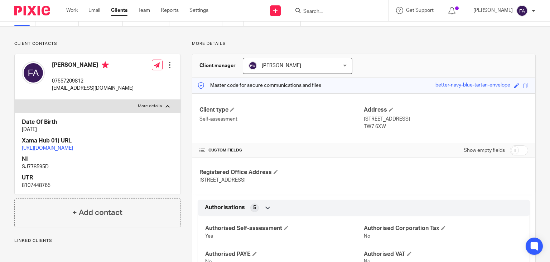
scroll to position [36, 0]
click at [73, 147] on link "https://platform.xamatech.com/portal/crm/clients/31969da0-4807-11ef-9515-e11119…" at bounding box center [47, 147] width 51 height 5
click at [75, 12] on link "Work" at bounding box center [71, 10] width 11 height 7
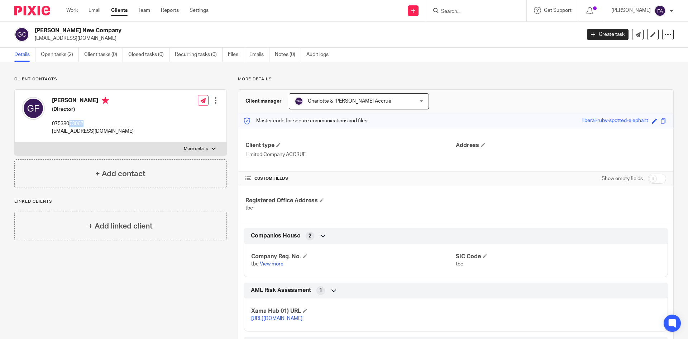
drag, startPoint x: 69, startPoint y: 125, endPoint x: 88, endPoint y: 124, distance: 19.0
click at [88, 124] on p "07538073067" at bounding box center [93, 123] width 82 height 7
drag, startPoint x: 88, startPoint y: 124, endPoint x: 55, endPoint y: 126, distance: 33.3
click at [54, 126] on p "07538073067" at bounding box center [93, 123] width 82 height 7
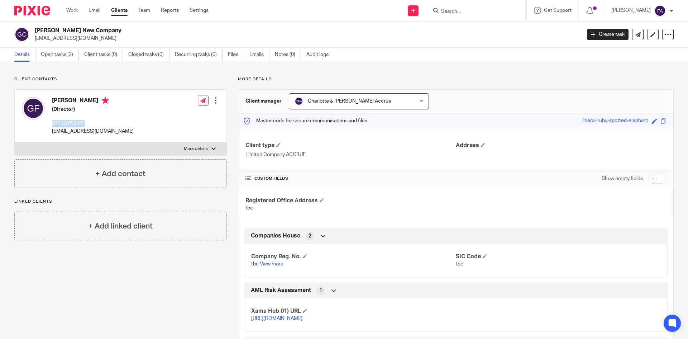
click at [55, 126] on p "07538073067" at bounding box center [93, 123] width 82 height 7
drag, startPoint x: 53, startPoint y: 123, endPoint x: 78, endPoint y: 124, distance: 25.5
click at [78, 124] on p "07538073067" at bounding box center [93, 123] width 82 height 7
drag, startPoint x: 88, startPoint y: 125, endPoint x: 74, endPoint y: 123, distance: 14.0
click at [74, 123] on p "07538073067" at bounding box center [93, 123] width 82 height 7
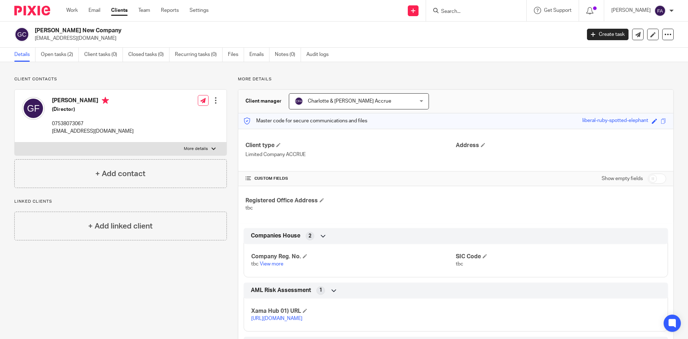
click at [70, 125] on p "07538073067" at bounding box center [93, 123] width 82 height 7
drag, startPoint x: 52, startPoint y: 123, endPoint x: 85, endPoint y: 122, distance: 33.0
click at [85, 122] on div "Gayleene Fernandez (Director) 07538073067 gayle1430@yahoo.co.uk" at bounding box center [78, 115] width 112 height 45
click at [85, 123] on p "07538073067" at bounding box center [93, 123] width 82 height 7
drag, startPoint x: 85, startPoint y: 123, endPoint x: 73, endPoint y: 122, distance: 12.2
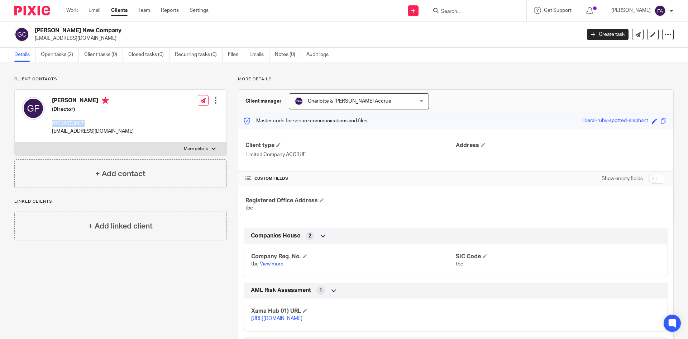
click at [73, 122] on p "07538073067" at bounding box center [93, 123] width 82 height 7
click at [73, 123] on p "07538073067" at bounding box center [93, 123] width 82 height 7
drag, startPoint x: 70, startPoint y: 123, endPoint x: 93, endPoint y: 123, distance: 22.9
click at [94, 121] on p "07538073067" at bounding box center [93, 123] width 82 height 7
click at [88, 122] on p "07538073067" at bounding box center [93, 123] width 82 height 7
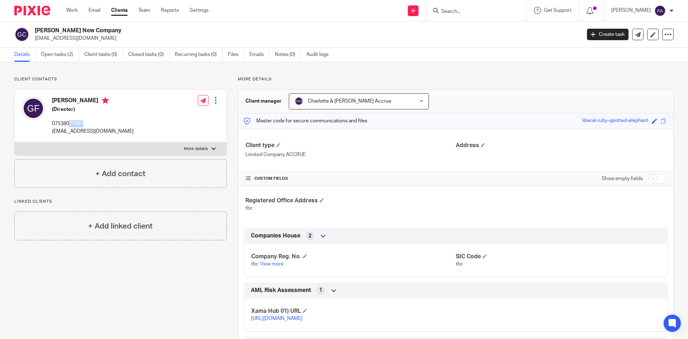
drag, startPoint x: 69, startPoint y: 124, endPoint x: 85, endPoint y: 124, distance: 15.4
click at [85, 124] on p "07538073067" at bounding box center [93, 123] width 82 height 7
click at [85, 125] on p "07538073067" at bounding box center [93, 123] width 82 height 7
click at [55, 125] on p "07538073067" at bounding box center [93, 123] width 82 height 7
drag, startPoint x: 53, startPoint y: 123, endPoint x: 69, endPoint y: 123, distance: 16.1
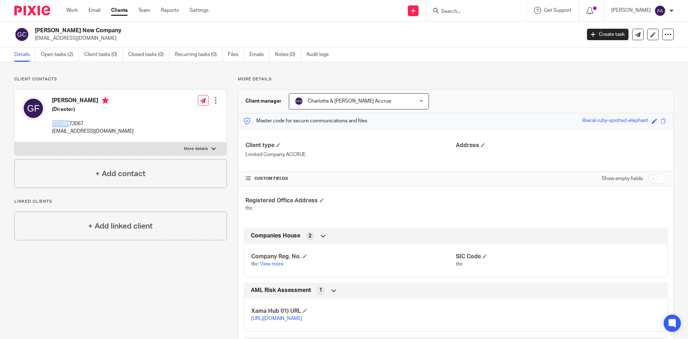
click at [69, 123] on p "07538073067" at bounding box center [93, 123] width 82 height 7
click at [69, 119] on div "Gayleene Fernandez (Director) 07538073067 gayle1430@yahoo.co.uk" at bounding box center [93, 116] width 82 height 38
drag, startPoint x: 69, startPoint y: 123, endPoint x: 89, endPoint y: 126, distance: 20.1
click at [89, 126] on p "07538073067" at bounding box center [93, 123] width 82 height 7
click at [75, 9] on link "Work" at bounding box center [71, 10] width 11 height 7
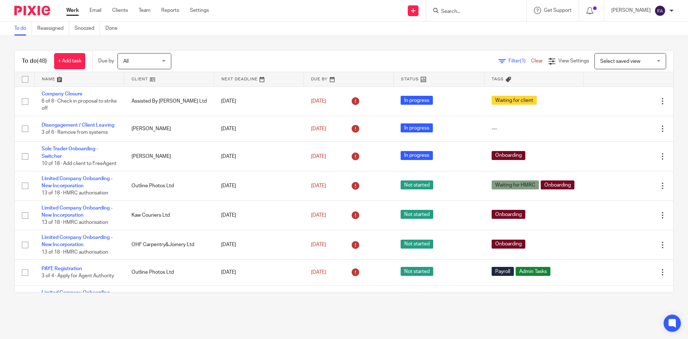
click at [472, 14] on input "Search" at bounding box center [472, 12] width 64 height 6
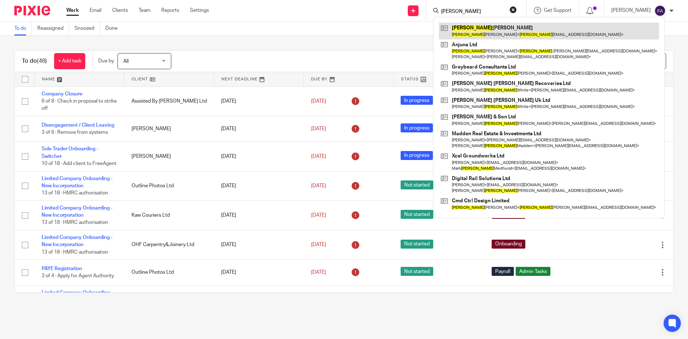
type input "[PERSON_NAME]"
click at [478, 23] on link at bounding box center [549, 31] width 220 height 16
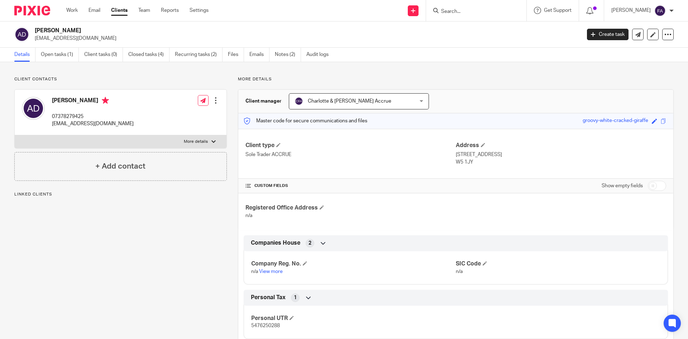
click at [70, 37] on p "[EMAIL_ADDRESS][DOMAIN_NAME]" at bounding box center [305, 38] width 541 height 7
click at [70, 37] on p "anthonydownes101@gmail.com" at bounding box center [305, 38] width 541 height 7
click at [69, 37] on p "anthonydownes101@gmail.com" at bounding box center [305, 38] width 541 height 7
copy main "anthonydownes101@gmail.com Create task Update from Companies House Export data …"
click at [120, 11] on link "Clients" at bounding box center [119, 10] width 16 height 7
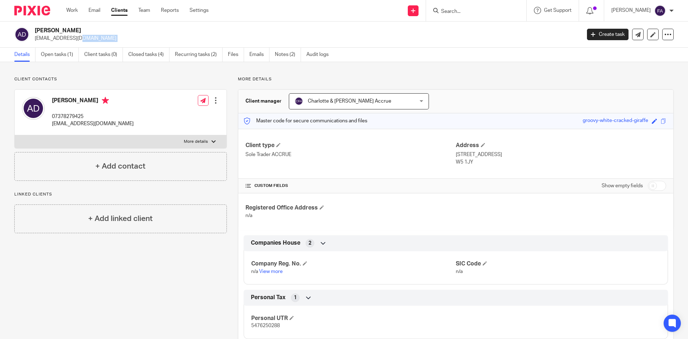
click at [123, 9] on link "Clients" at bounding box center [119, 10] width 16 height 7
click at [124, 12] on link "Clients" at bounding box center [119, 10] width 16 height 7
click at [116, 10] on link "Clients" at bounding box center [119, 10] width 16 height 7
